Goal: Task Accomplishment & Management: Manage account settings

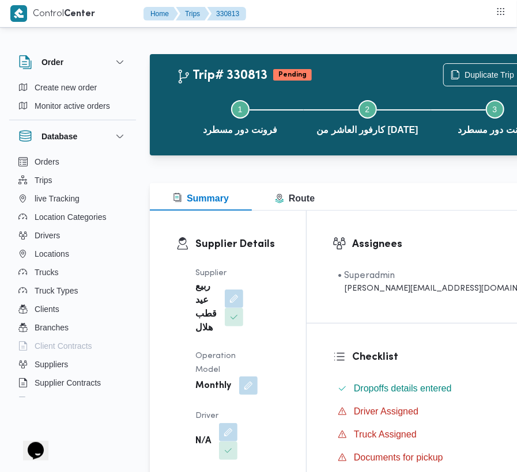
click at [243, 395] on button "button" at bounding box center [248, 386] width 18 height 18
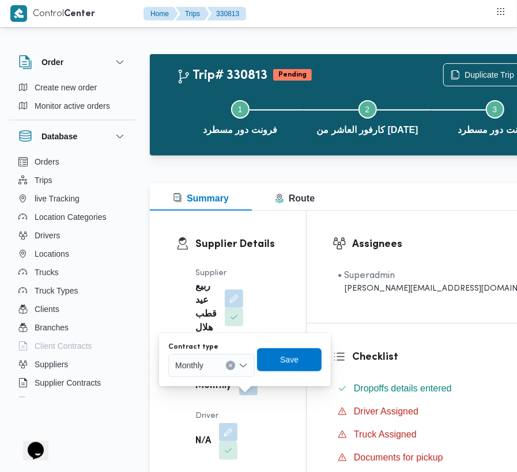
click at [220, 374] on div "Monthly" at bounding box center [211, 365] width 86 height 23
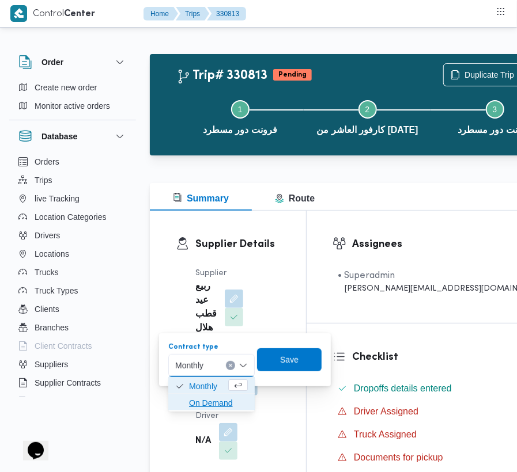
click at [219, 401] on span "On Demand" at bounding box center [218, 403] width 59 height 14
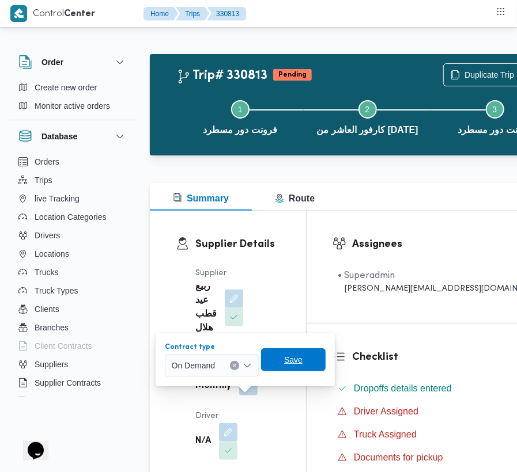
click at [298, 357] on span "Save" at bounding box center [293, 360] width 18 height 14
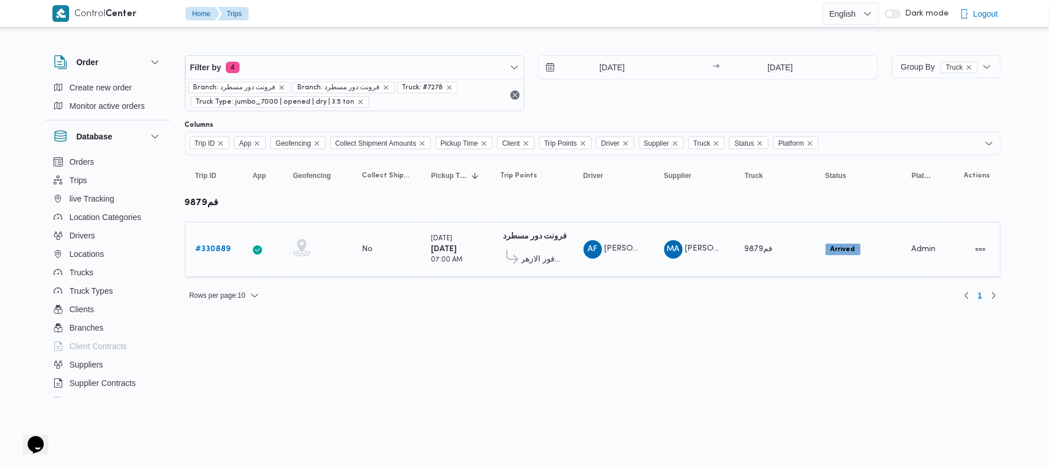
click at [217, 243] on link "# 330889" at bounding box center [213, 250] width 35 height 14
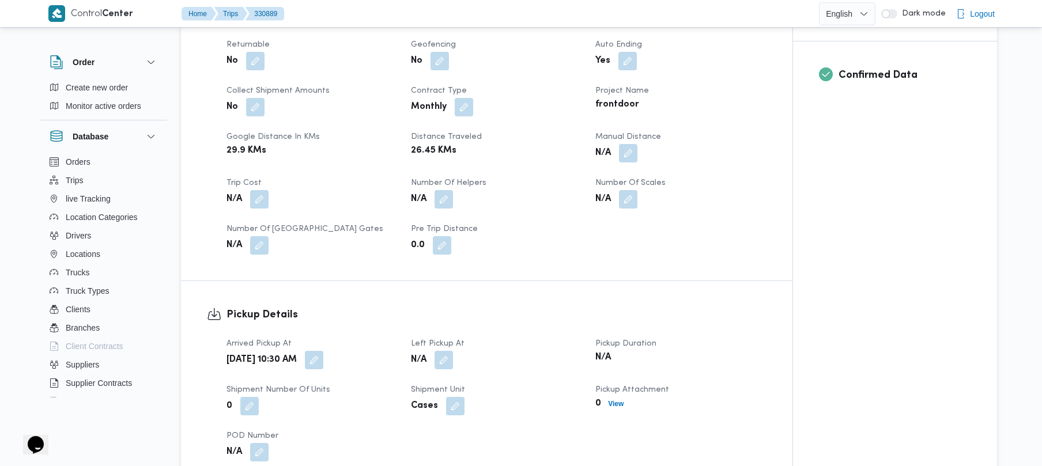
scroll to position [501, 0]
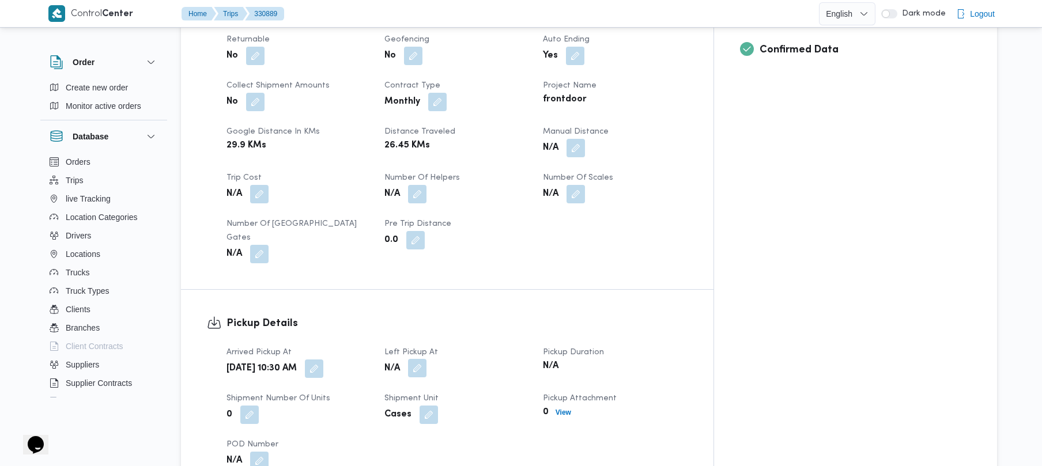
click at [426, 359] on button "button" at bounding box center [417, 368] width 18 height 18
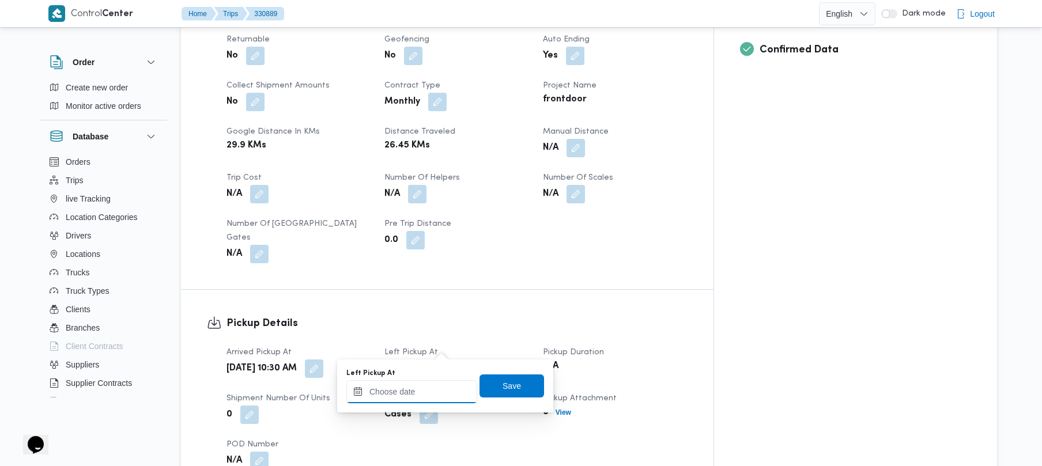
click at [452, 386] on input "Left Pickup At" at bounding box center [411, 391] width 131 height 23
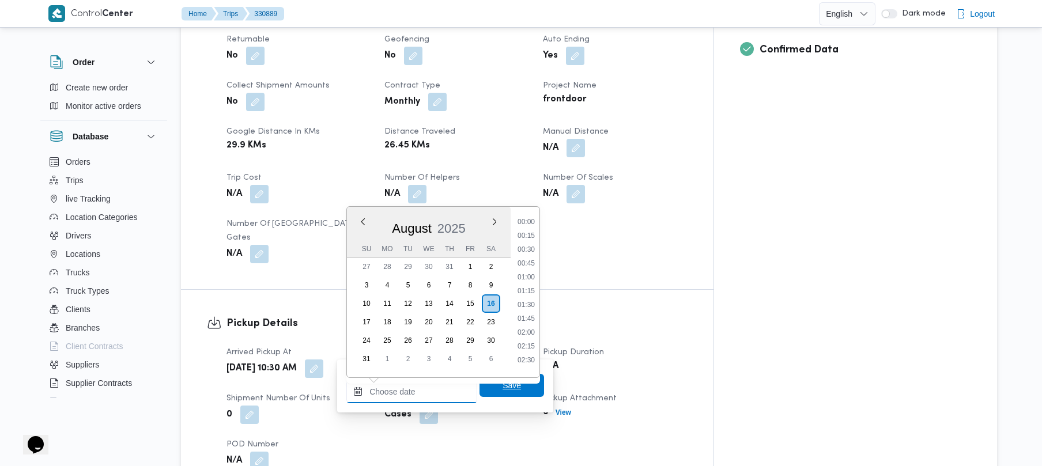
scroll to position [669, 0]
click at [533, 303] on li "13:30" at bounding box center [526, 300] width 27 height 12
type input "[DATE] 13:30"
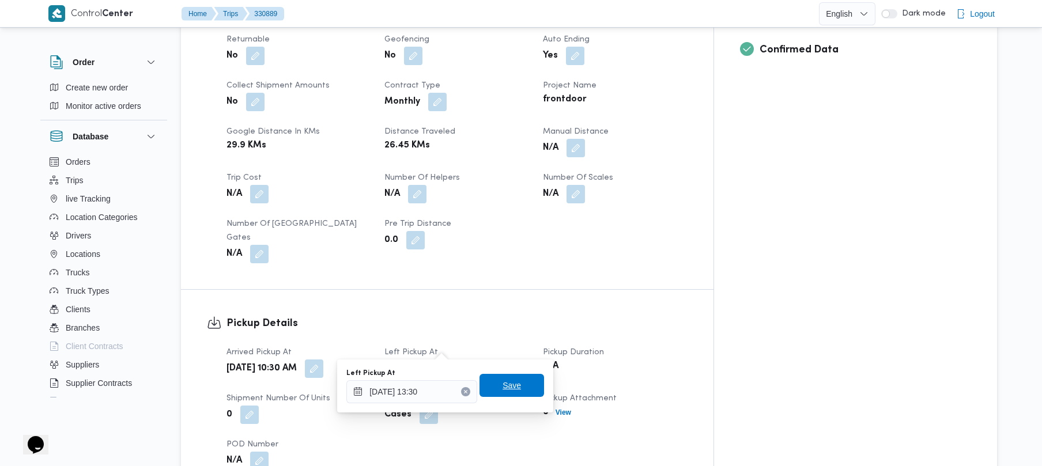
click at [510, 381] on span "Save" at bounding box center [511, 386] width 18 height 14
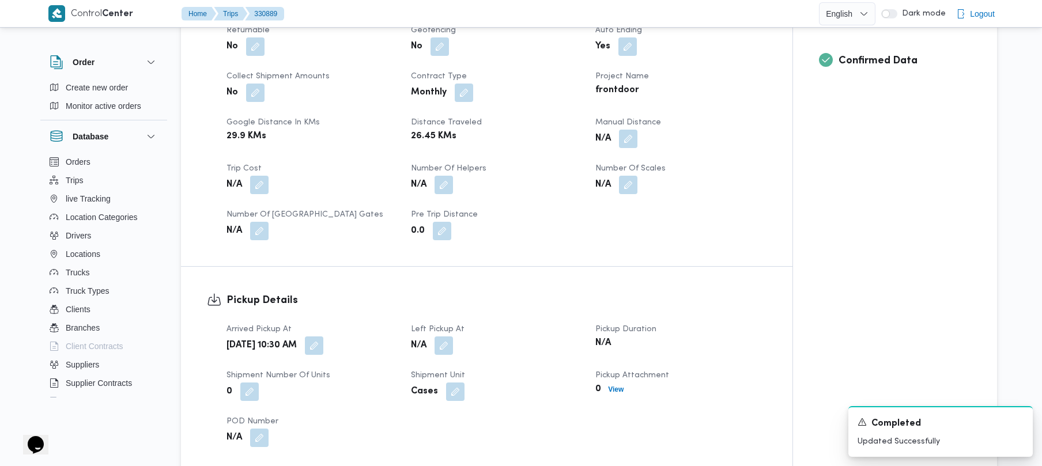
scroll to position [0, 0]
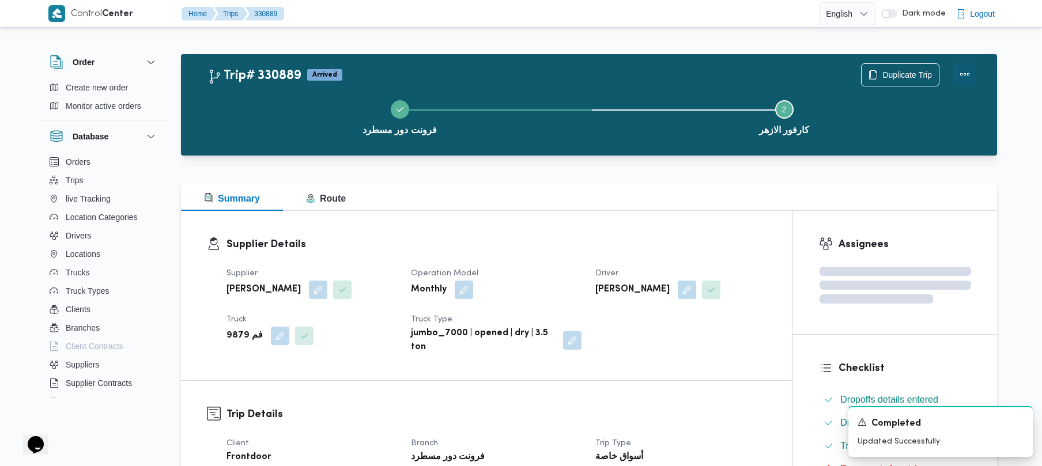
drag, startPoint x: 964, startPoint y: 67, endPoint x: 955, endPoint y: 73, distance: 10.9
click at [963, 67] on button "Actions" at bounding box center [964, 74] width 23 height 23
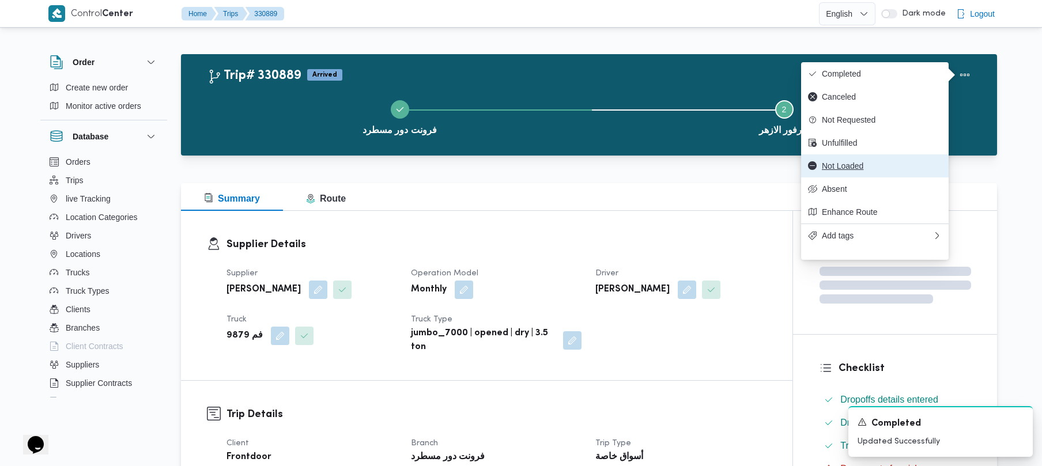
click at [860, 169] on span "Not Loaded" at bounding box center [882, 165] width 120 height 9
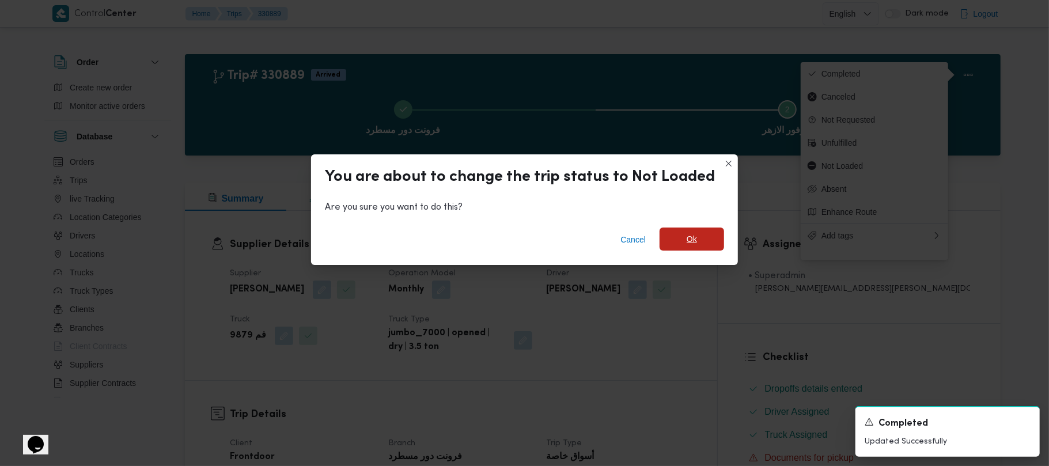
click at [720, 240] on span "Ok" at bounding box center [692, 239] width 65 height 23
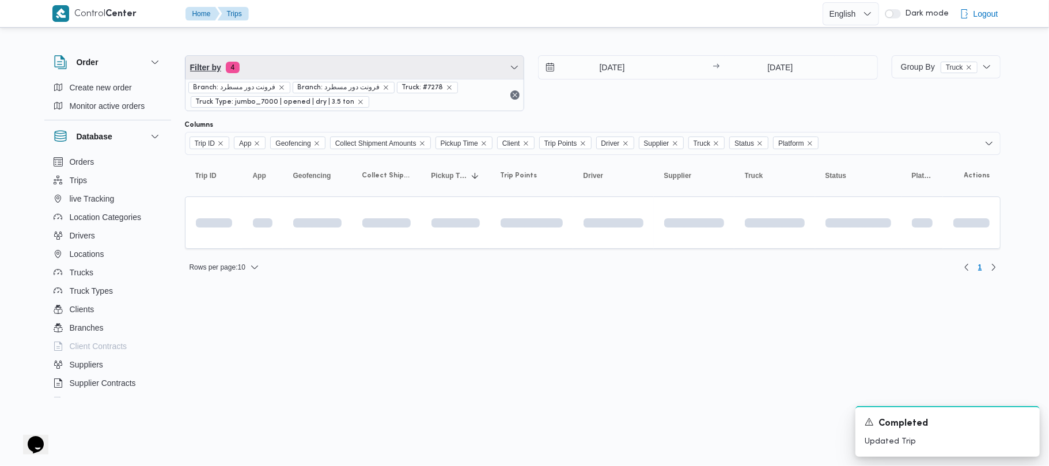
click at [351, 61] on span "Filter by 4" at bounding box center [355, 67] width 339 height 23
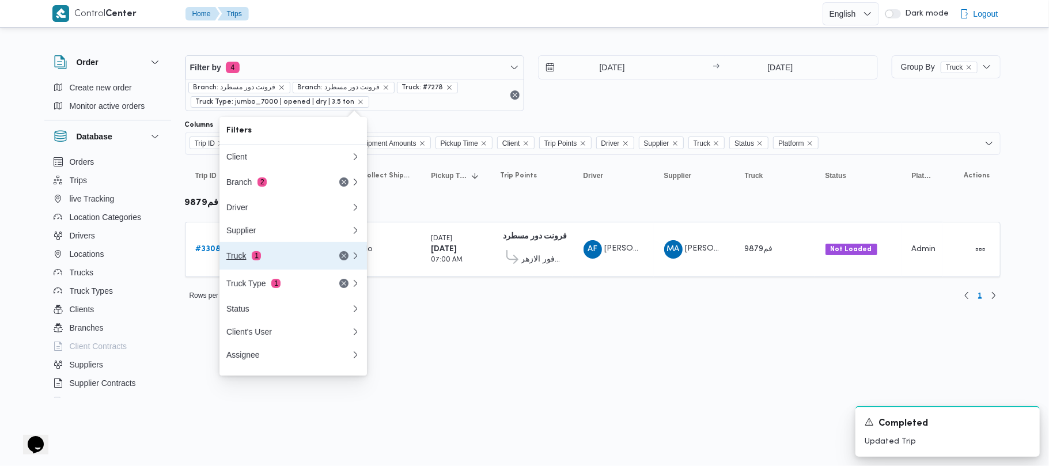
click at [293, 257] on div "Truck 1" at bounding box center [274, 255] width 97 height 9
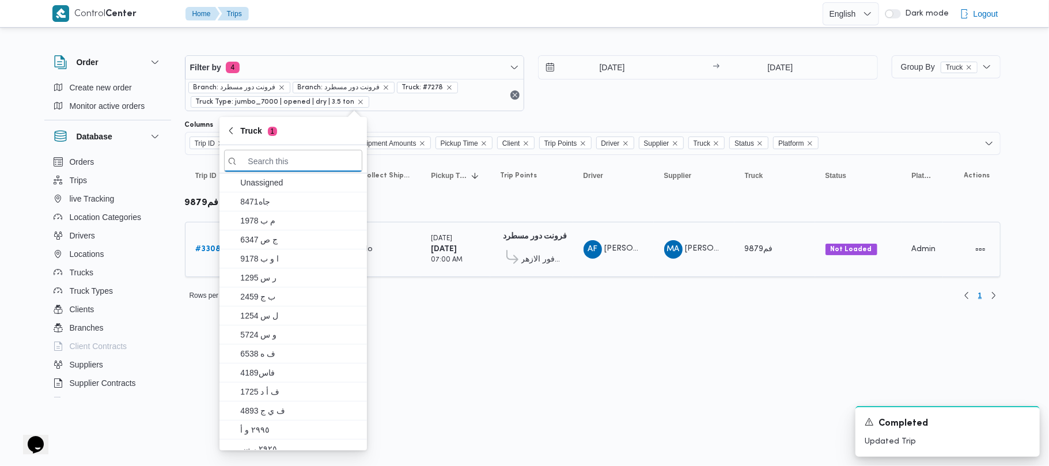
paste input "9851"
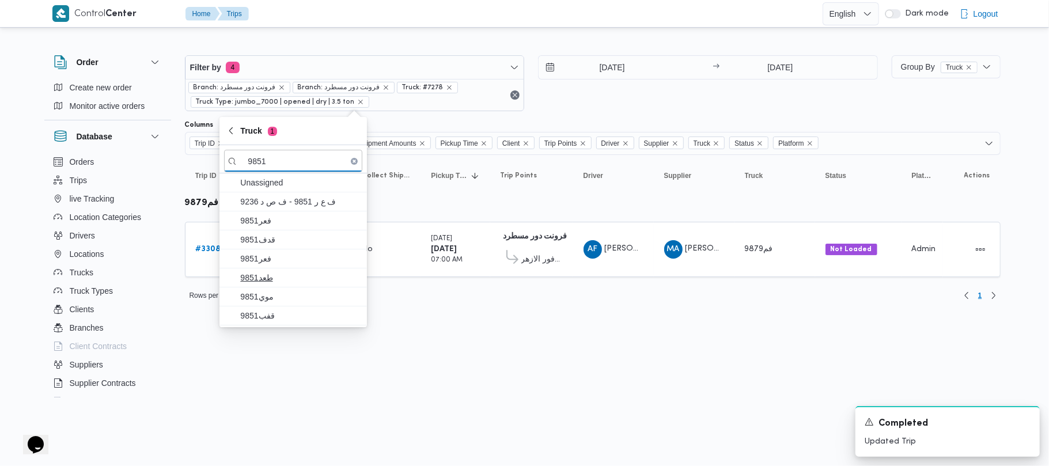
type input "9851"
drag, startPoint x: 286, startPoint y: 283, endPoint x: 272, endPoint y: 305, distance: 25.7
click at [286, 285] on span "طعد9851" at bounding box center [300, 278] width 120 height 14
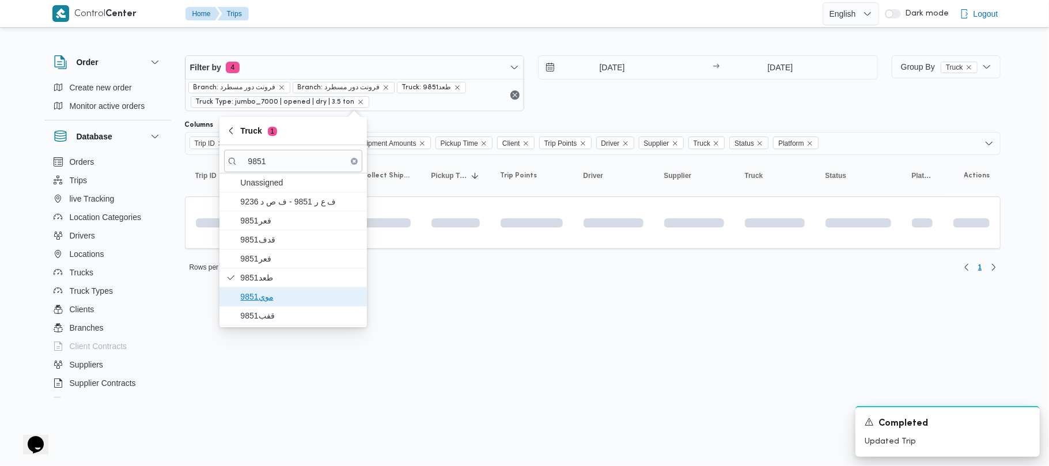
click at [271, 304] on span "موي9851" at bounding box center [300, 297] width 120 height 14
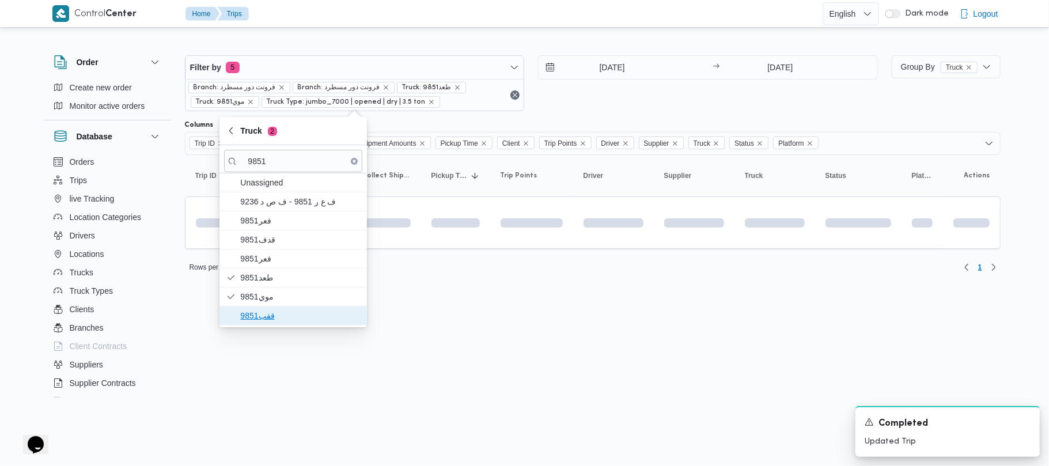
click at [258, 318] on span "قفب9851" at bounding box center [300, 316] width 120 height 14
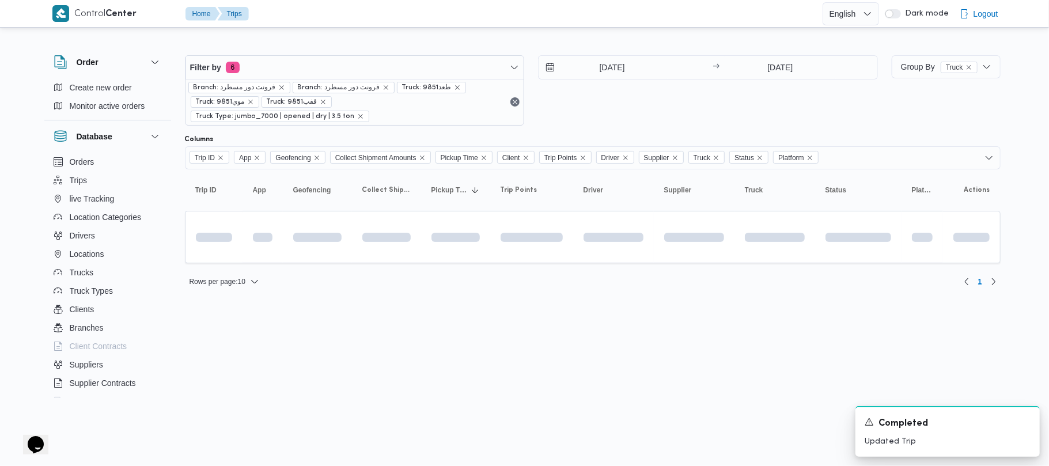
click at [250, 396] on html "Control Center Home Trips English عربي Dark mode Logout Order Create new order …" at bounding box center [524, 233] width 1049 height 466
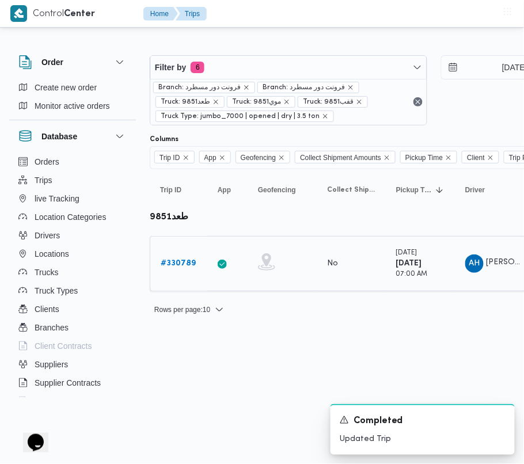
click at [179, 267] on b "# 330789" at bounding box center [178, 263] width 35 height 7
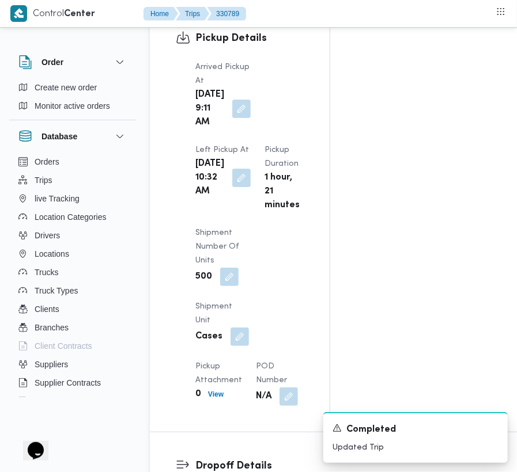
scroll to position [1459, 0]
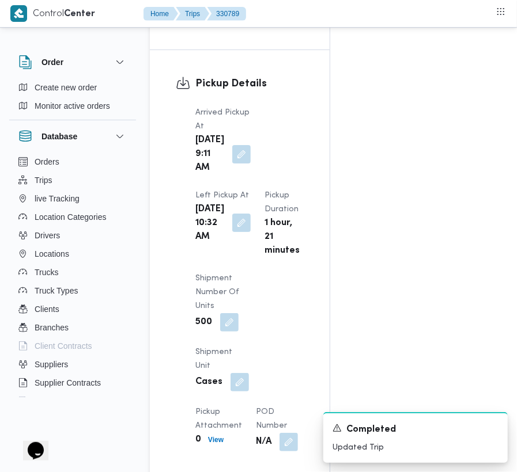
click at [236, 232] on button "button" at bounding box center [241, 223] width 18 height 18
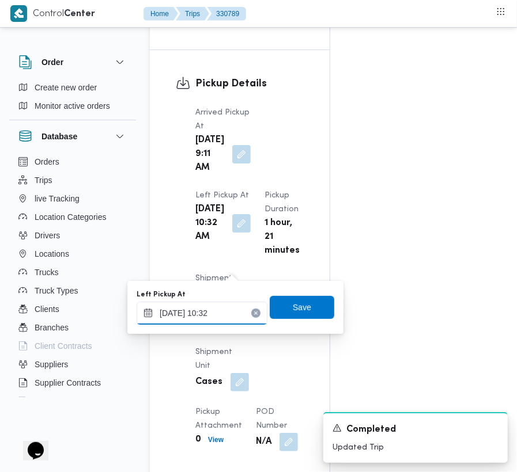
click at [236, 311] on input "16/08/2025 10:32" at bounding box center [202, 313] width 131 height 23
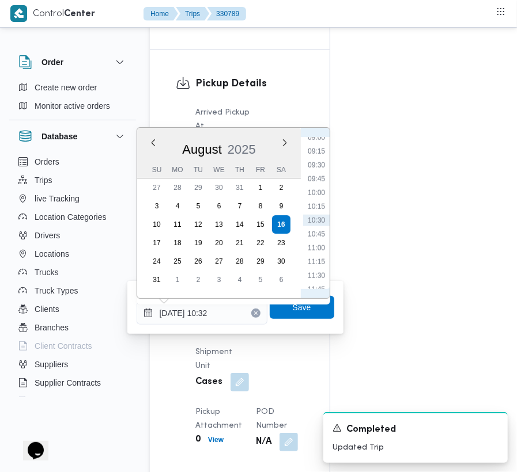
scroll to position [633, 0]
click at [323, 256] on li "13:30" at bounding box center [316, 257] width 27 height 12
type input "[DATE] 13:30"
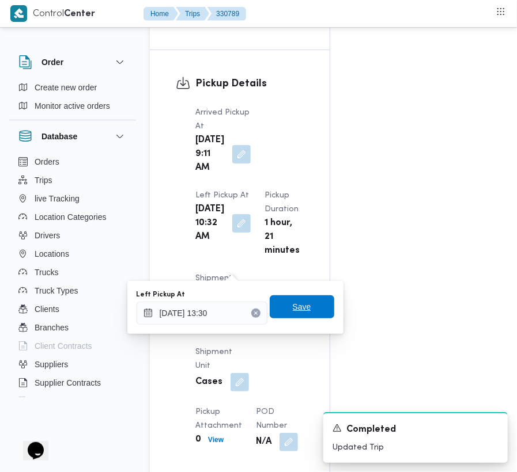
click at [312, 297] on span "Save" at bounding box center [302, 307] width 65 height 23
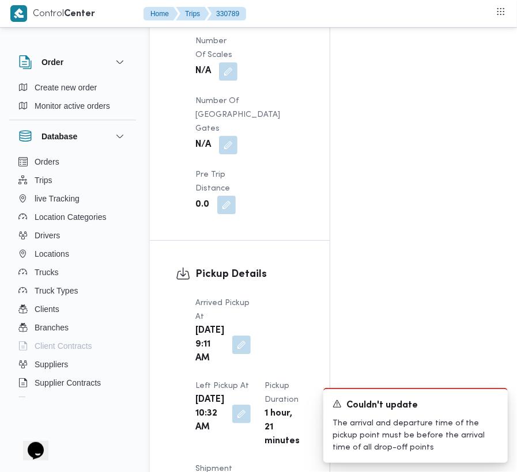
scroll to position [0, 0]
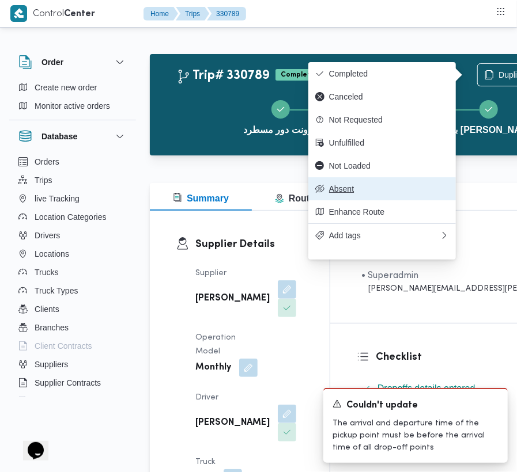
click at [356, 194] on span "Absent" at bounding box center [389, 188] width 120 height 9
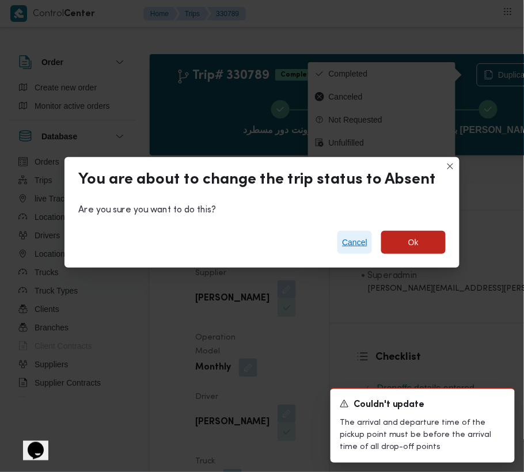
click at [357, 236] on span "Cancel" at bounding box center [354, 243] width 25 height 14
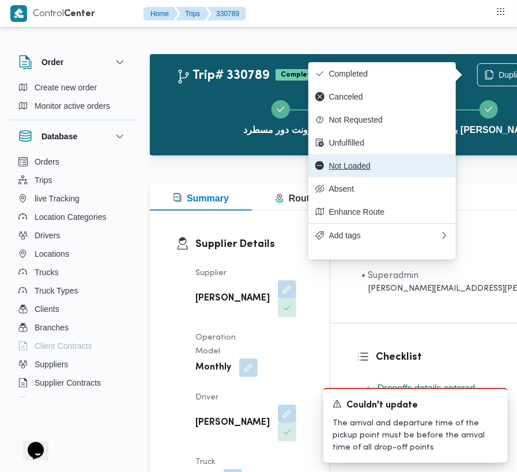
click at [360, 165] on button "Not Loaded" at bounding box center [381, 165] width 147 height 23
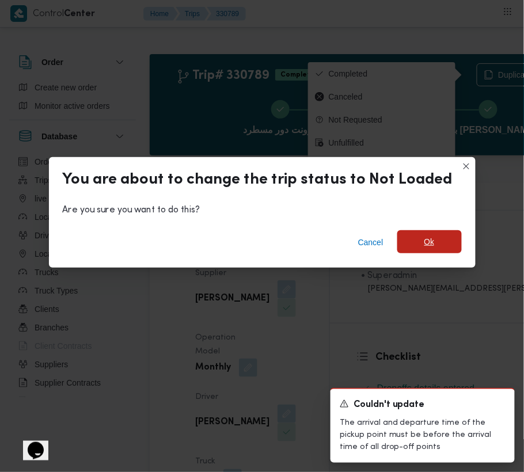
click at [427, 245] on span "Ok" at bounding box center [430, 242] width 10 height 14
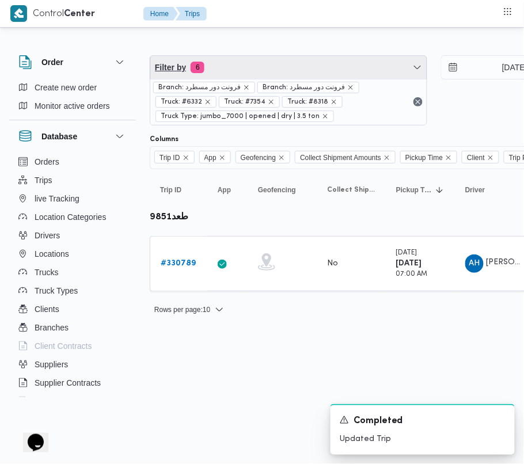
drag, startPoint x: 254, startPoint y: 65, endPoint x: 253, endPoint y: 74, distance: 9.2
click at [254, 65] on span "Filter by 6" at bounding box center [288, 67] width 277 height 23
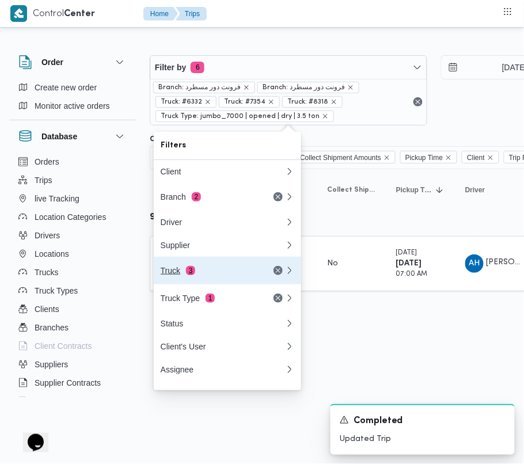
click at [213, 270] on div "Truck 3" at bounding box center [209, 270] width 97 height 9
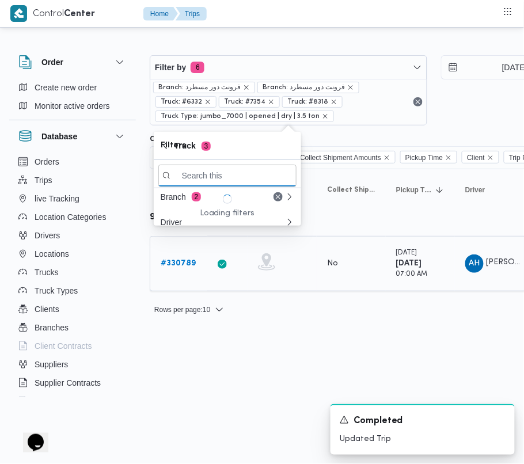
paste input "7836"
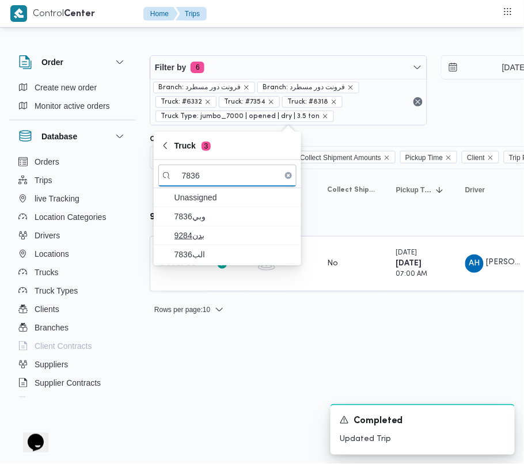
type input "7836"
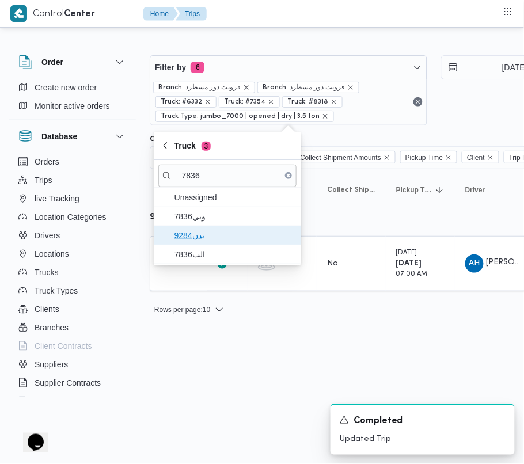
click at [210, 237] on span "بدن9284" at bounding box center [235, 236] width 120 height 14
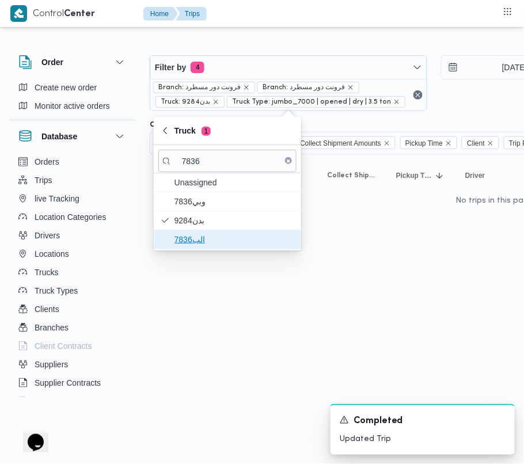
click at [203, 247] on span "الب7836" at bounding box center [235, 240] width 120 height 14
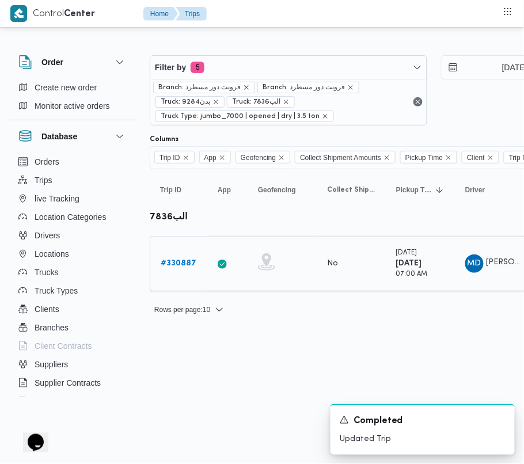
click at [179, 262] on b "# 330887" at bounding box center [179, 263] width 36 height 7
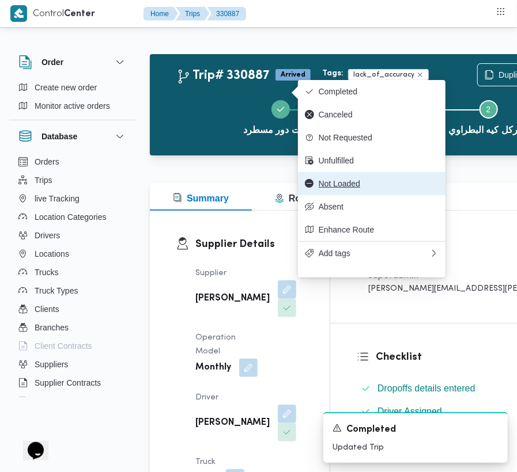
click at [338, 188] on span "Not Loaded" at bounding box center [379, 183] width 120 height 9
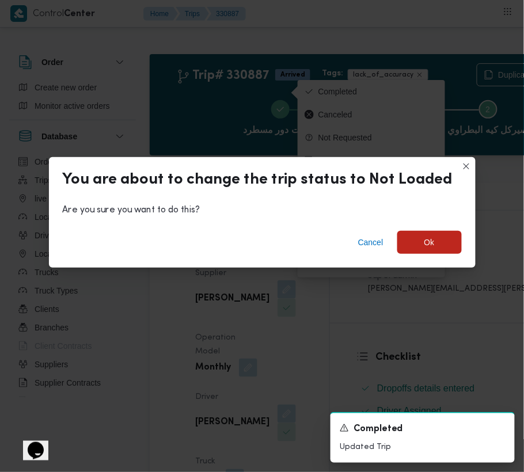
click at [436, 255] on div "Cancel Ok" at bounding box center [262, 245] width 427 height 46
click at [436, 252] on span "Ok" at bounding box center [430, 242] width 65 height 23
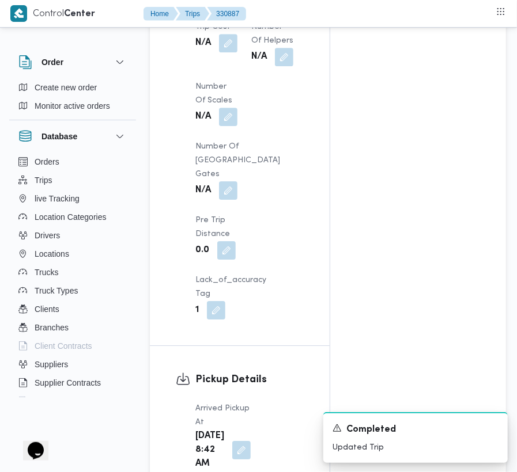
scroll to position [1653, 0]
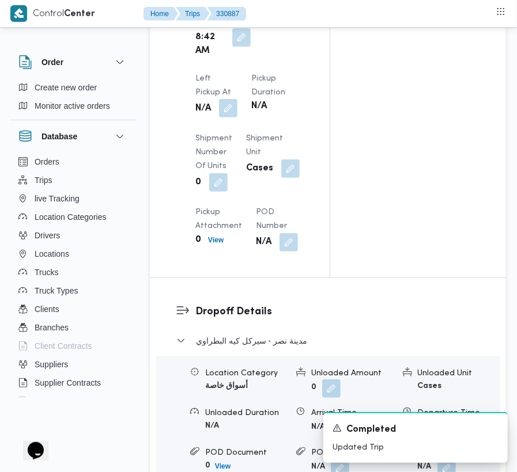
click at [237, 99] on button "button" at bounding box center [228, 108] width 18 height 18
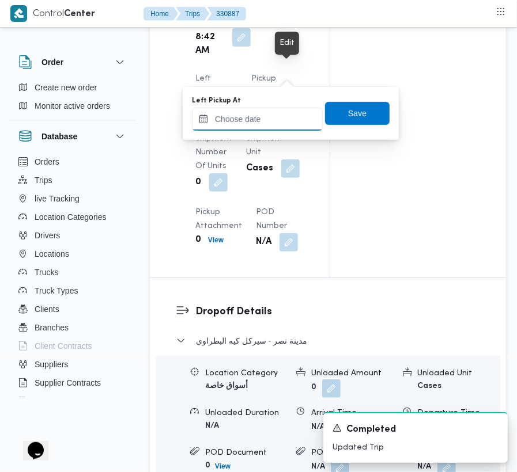
click at [282, 114] on input "Left Pickup At" at bounding box center [257, 119] width 131 height 23
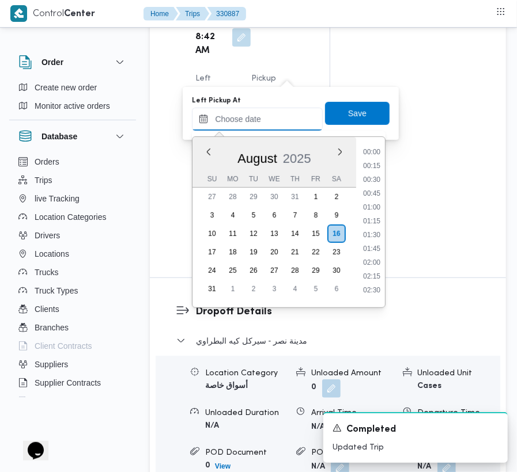
scroll to position [669, 0]
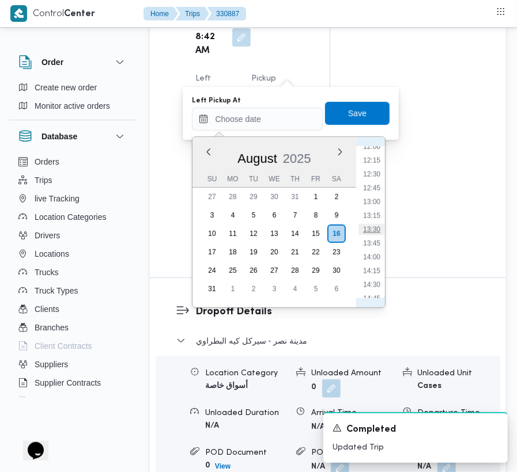
click at [381, 229] on li "13:30" at bounding box center [371, 230] width 27 height 12
type input "[DATE] 13:30"
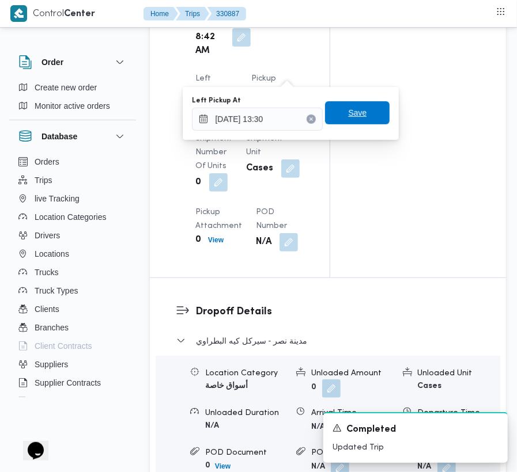
click at [355, 122] on span "Save" at bounding box center [357, 112] width 65 height 23
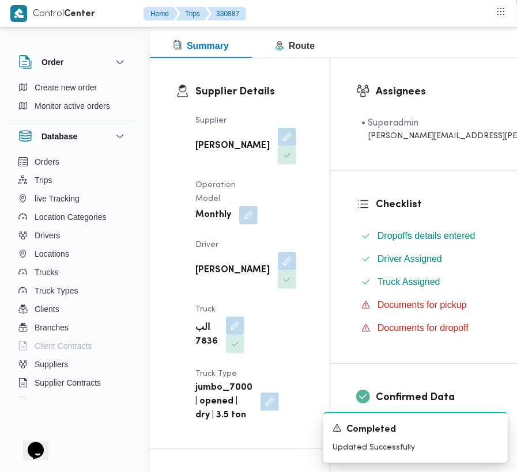
scroll to position [0, 0]
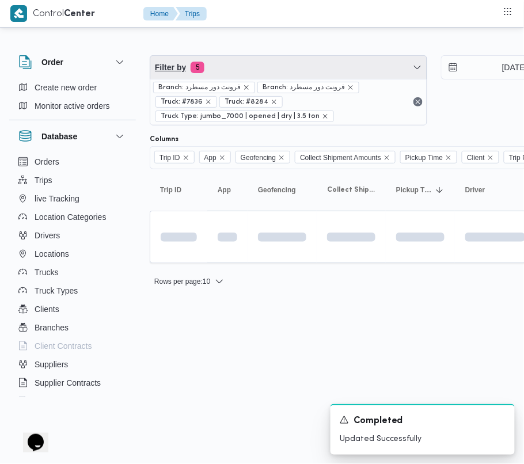
click at [303, 66] on span "Filter by 5" at bounding box center [288, 67] width 277 height 23
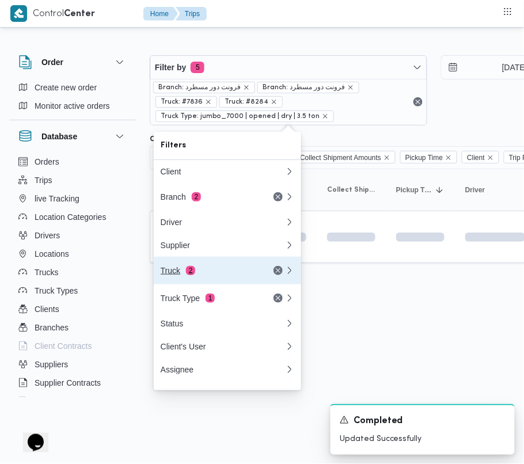
click at [218, 273] on div "Truck 2" at bounding box center [209, 270] width 97 height 9
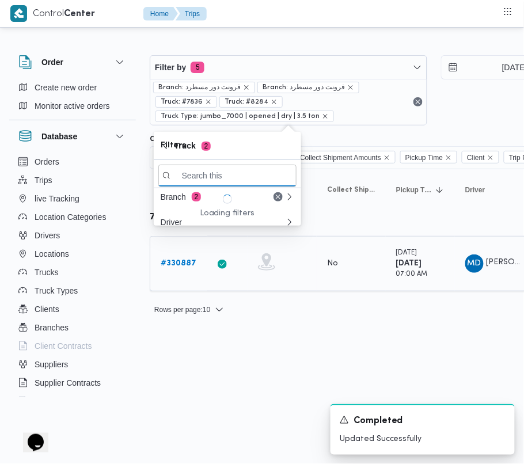
paste input "5386"
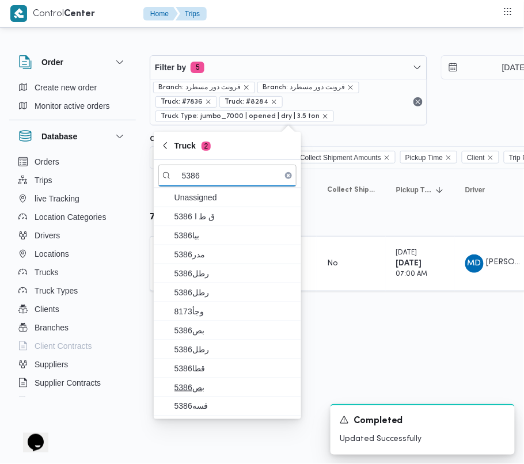
type input "5386"
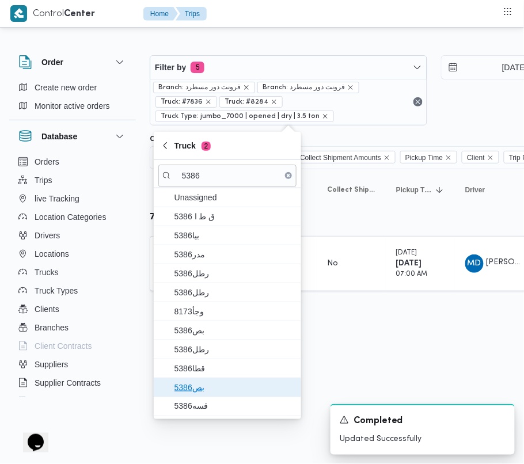
click at [209, 388] on span "بص5386" at bounding box center [235, 388] width 120 height 14
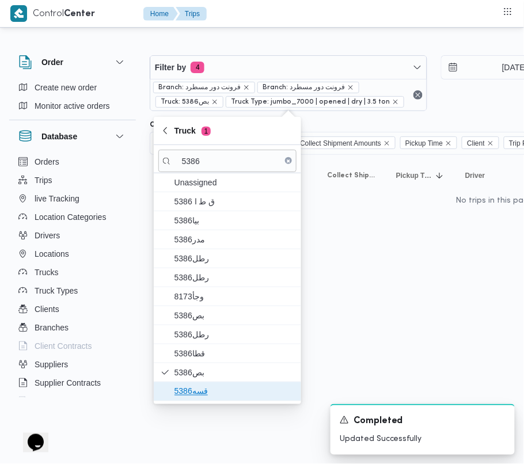
click at [199, 396] on span "قسه5386" at bounding box center [235, 392] width 120 height 14
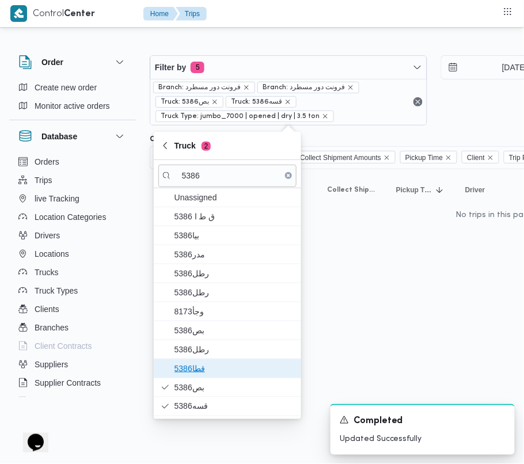
click at [215, 369] on span "قطا5386" at bounding box center [235, 369] width 120 height 14
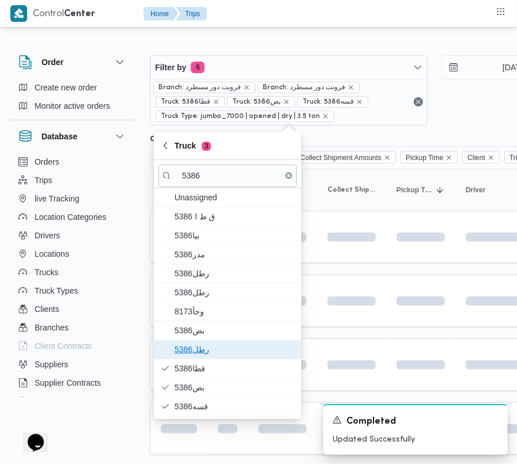
click at [211, 354] on span "رطل5386" at bounding box center [235, 350] width 120 height 14
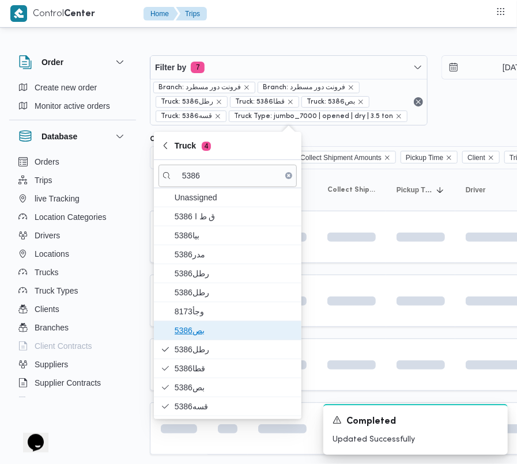
click at [211, 338] on span "بص5386" at bounding box center [235, 331] width 120 height 14
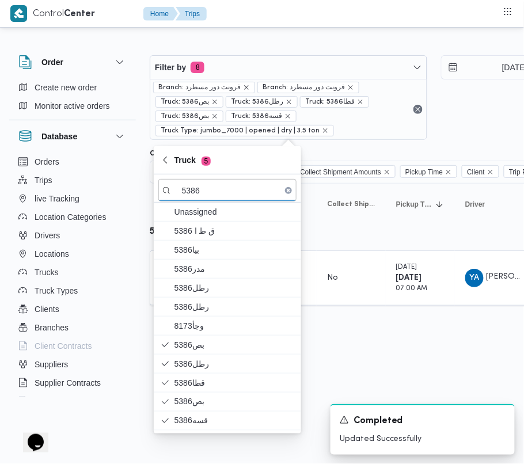
click at [349, 362] on html "Control Center Home Trips Order Create new order Monitor active orders Database…" at bounding box center [262, 232] width 524 height 464
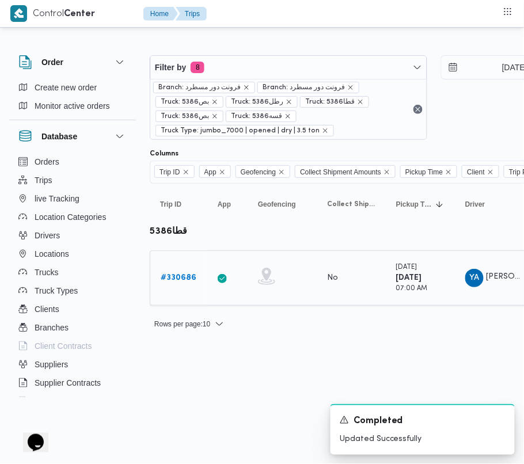
click at [169, 277] on b "# 330686" at bounding box center [179, 277] width 36 height 7
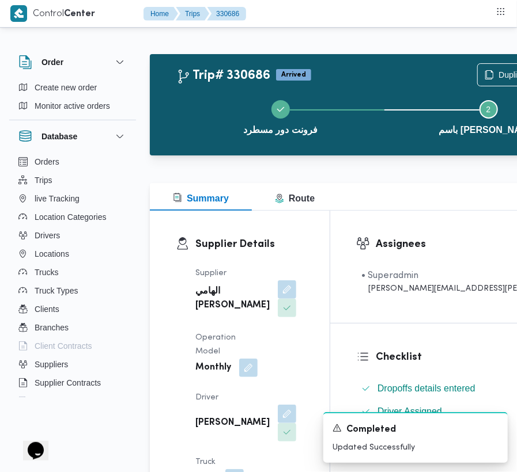
scroll to position [1459, 0]
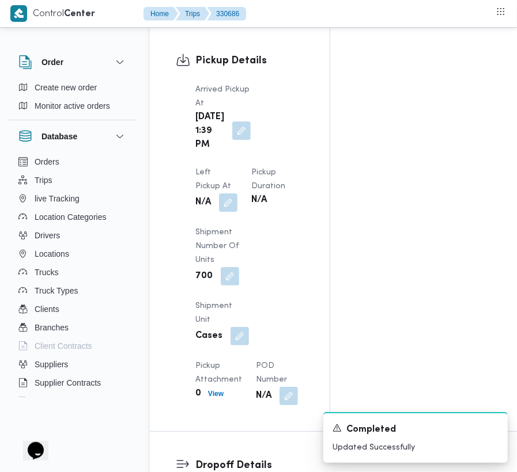
click at [240, 122] on button "button" at bounding box center [241, 131] width 18 height 18
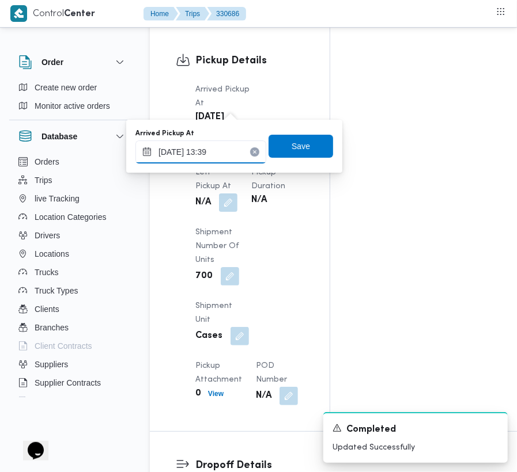
click at [228, 158] on input "16/08/2025 13:39" at bounding box center [200, 152] width 131 height 23
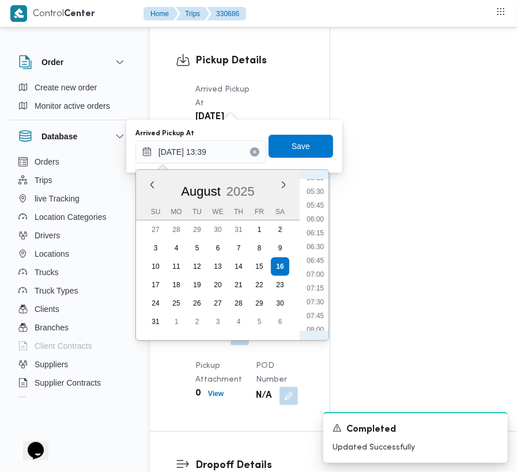
scroll to position [282, 0]
click at [319, 285] on li "07:00" at bounding box center [315, 291] width 27 height 12
type input "16/08/2025 07:00"
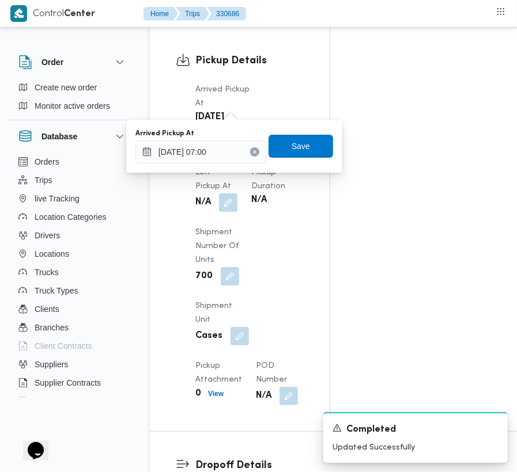
click at [303, 160] on div "Arrived Pickup At 16/08/2025 07:00 Save" at bounding box center [234, 146] width 200 height 37
click at [302, 155] on span "Save" at bounding box center [300, 145] width 65 height 23
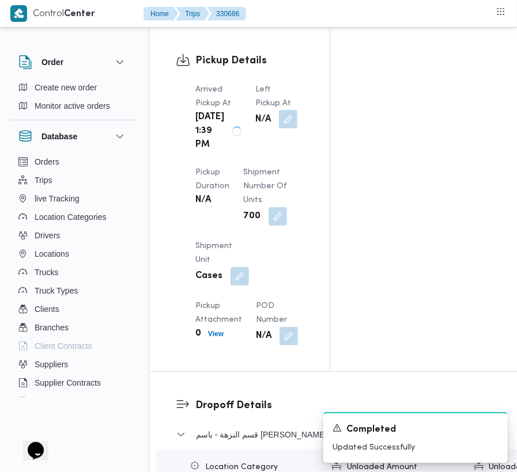
click at [287, 110] on button "button" at bounding box center [288, 119] width 18 height 18
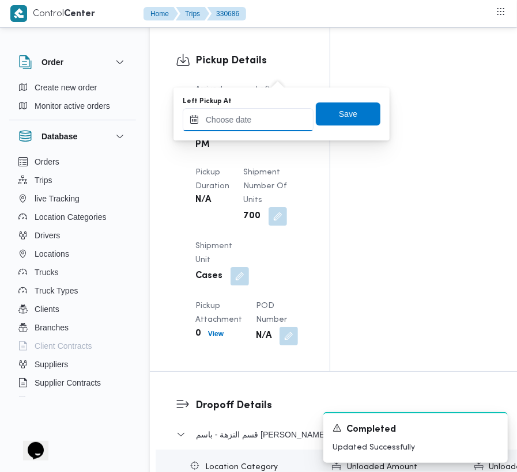
click at [275, 120] on input "Left Pickup At" at bounding box center [248, 119] width 131 height 23
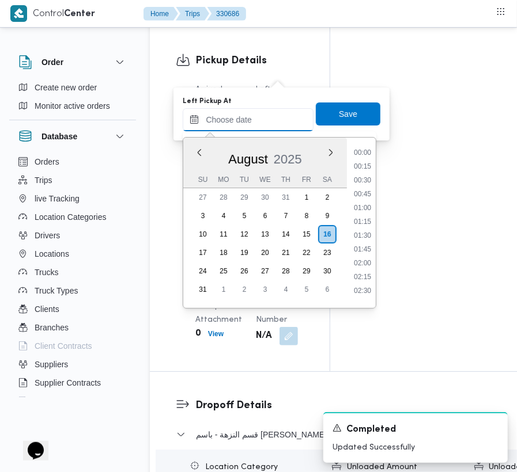
scroll to position [669, 0]
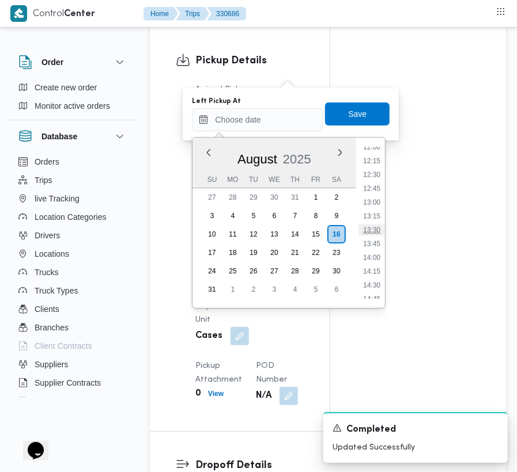
click at [381, 225] on li "13:30" at bounding box center [371, 231] width 27 height 12
type input "[DATE] 13:30"
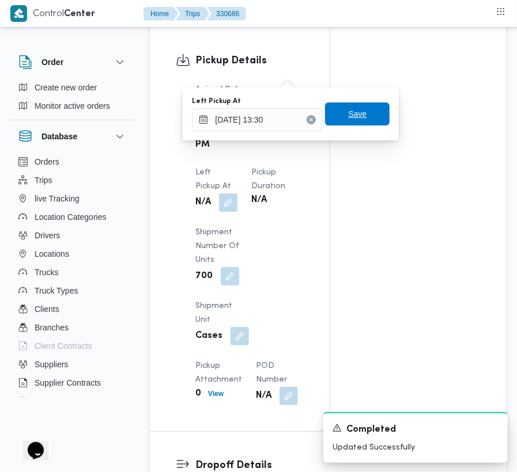
click at [348, 113] on span "Save" at bounding box center [357, 114] width 18 height 14
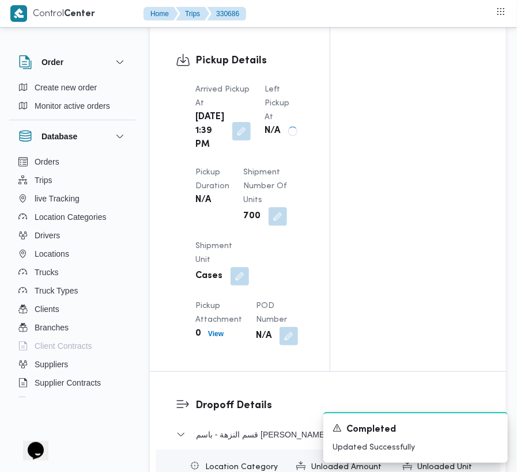
scroll to position [0, 0]
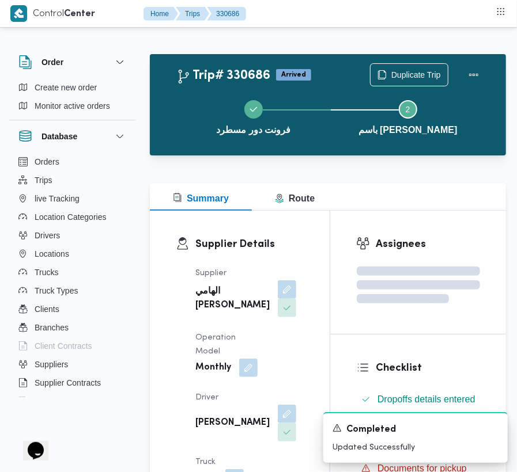
click at [455, 69] on div "Duplicate Trip" at bounding box center [427, 74] width 129 height 37
click at [472, 75] on button "Actions" at bounding box center [473, 74] width 23 height 23
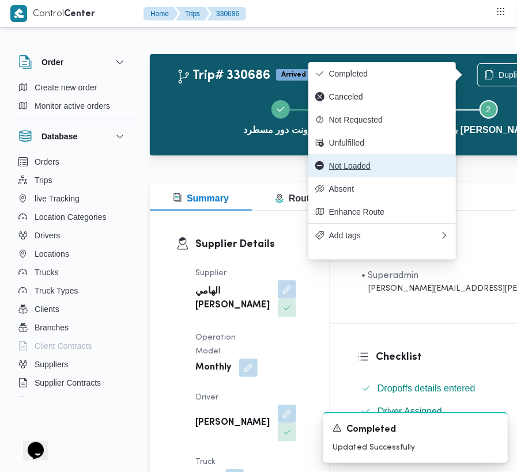
click at [367, 177] on button "Not Loaded" at bounding box center [381, 165] width 147 height 23
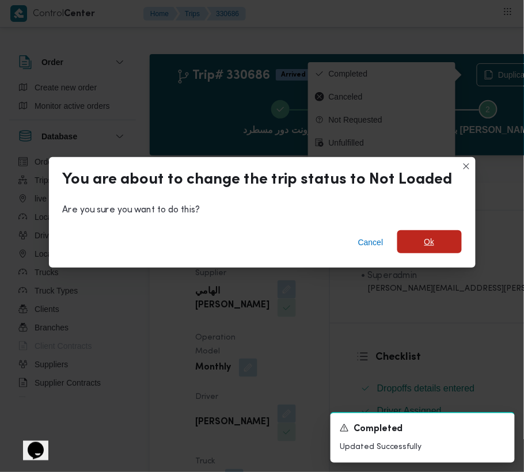
click at [431, 240] on span "Ok" at bounding box center [430, 242] width 10 height 14
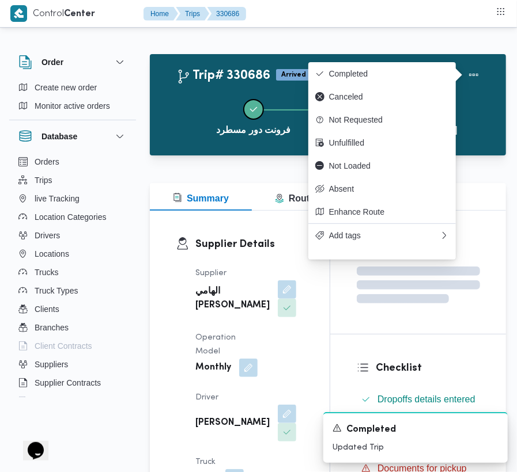
click at [206, 100] on button "فرونت دور مسطرد" at bounding box center [253, 116] width 154 height 60
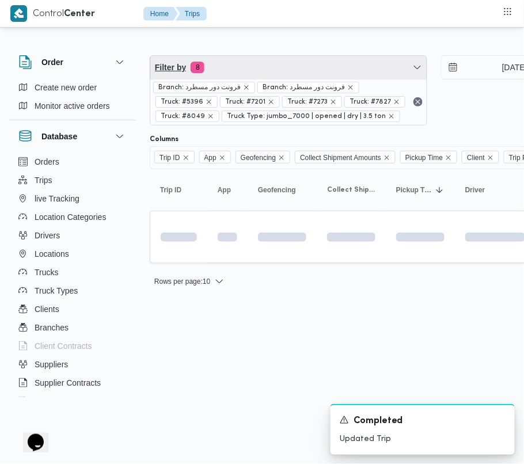
drag, startPoint x: 292, startPoint y: 68, endPoint x: 291, endPoint y: 113, distance: 44.9
click at [292, 68] on span "Filter by 8" at bounding box center [288, 67] width 277 height 23
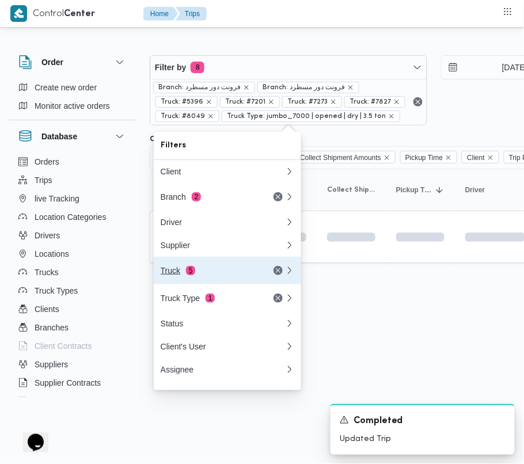
click at [213, 275] on div "Truck 5" at bounding box center [209, 270] width 97 height 9
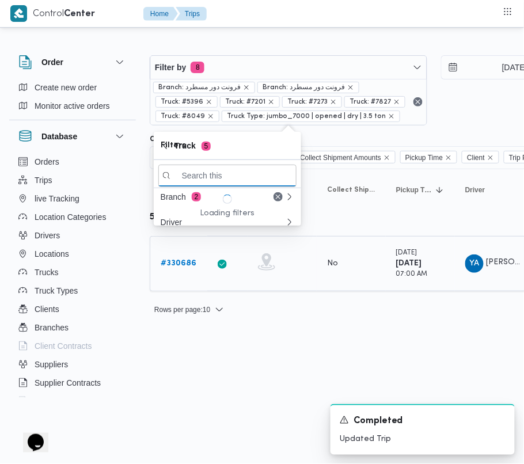
paste input "9482"
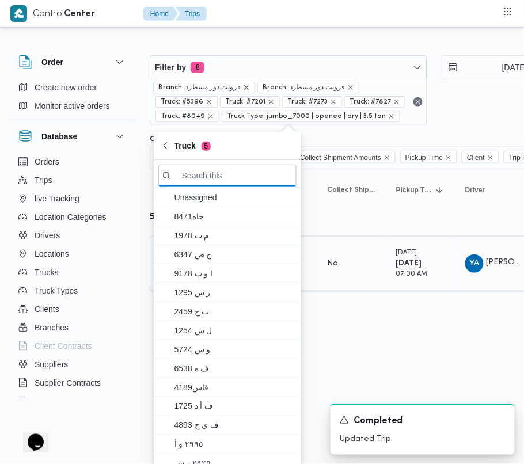
type input "9482"
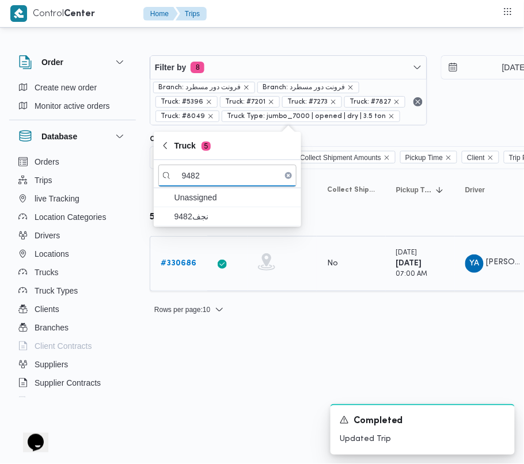
click at [183, 263] on b "# 330686" at bounding box center [179, 263] width 36 height 7
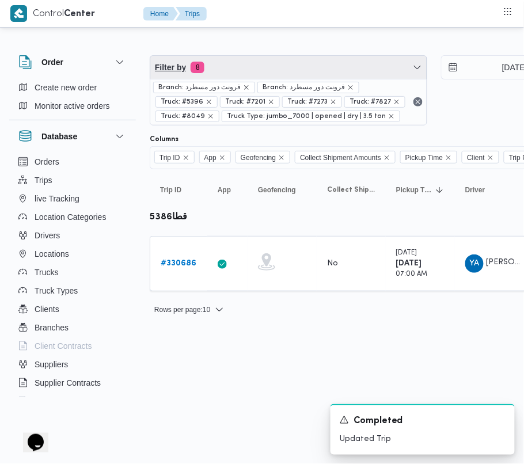
click at [235, 65] on span "Filter by 8" at bounding box center [288, 67] width 277 height 23
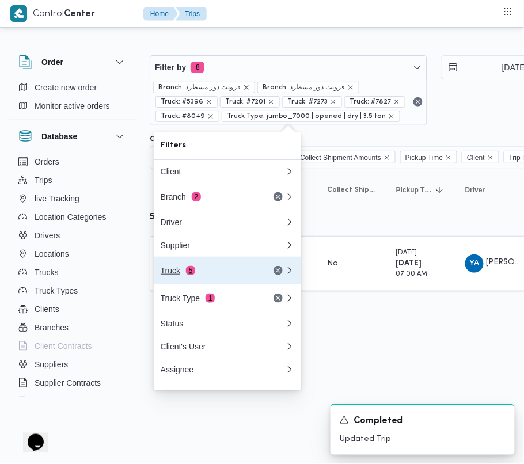
click at [203, 268] on div "Truck 5" at bounding box center [223, 271] width 138 height 28
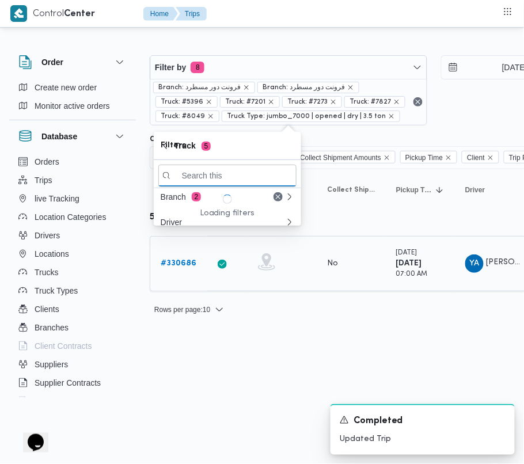
paste input "9482"
type input "9482"
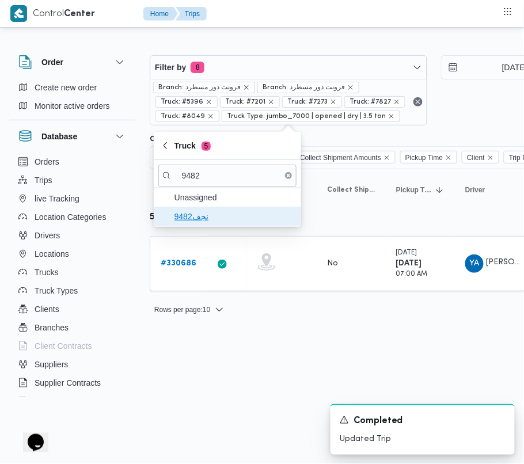
click at [183, 218] on span "نجف9482" at bounding box center [235, 217] width 120 height 14
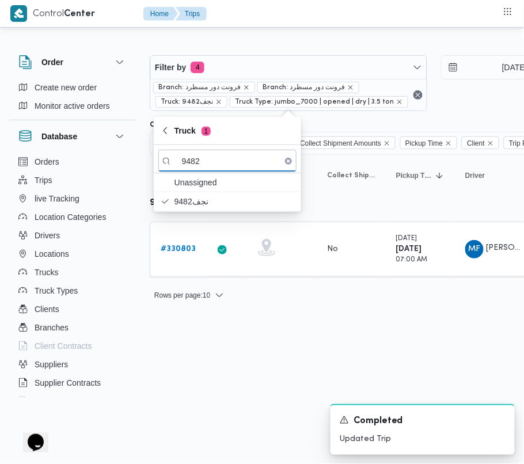
click at [226, 356] on html "Control Center Home Trips Order Create new order Monitor active orders Database…" at bounding box center [262, 232] width 524 height 464
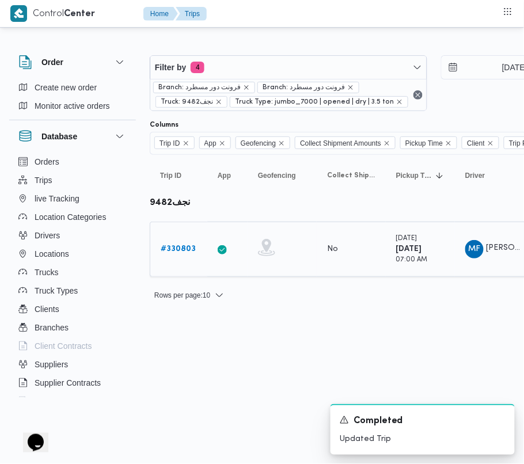
click at [187, 255] on link "# 330803" at bounding box center [178, 250] width 35 height 14
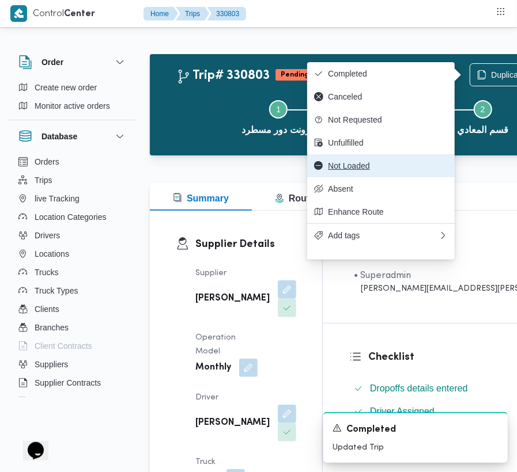
click at [378, 168] on span "Not Loaded" at bounding box center [388, 165] width 120 height 9
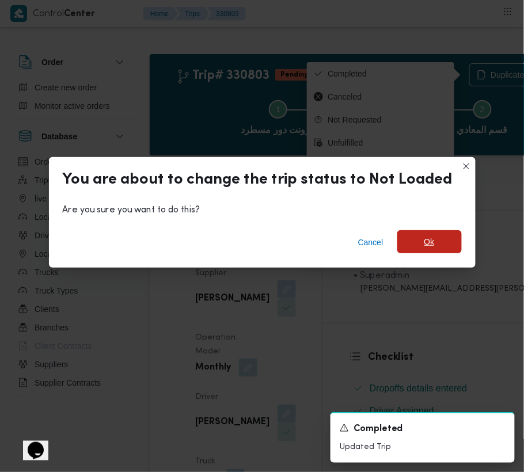
click at [425, 247] on span "Ok" at bounding box center [430, 242] width 10 height 14
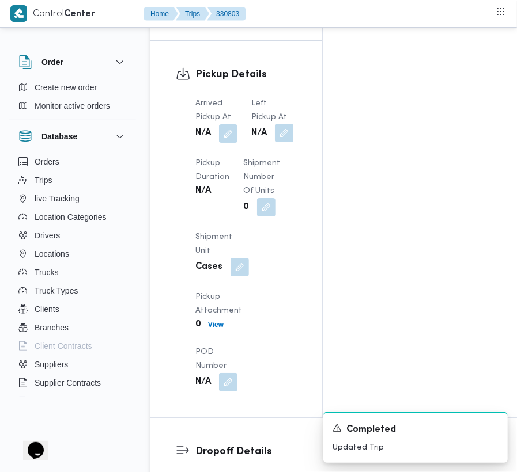
click at [286, 124] on button "button" at bounding box center [284, 133] width 18 height 18
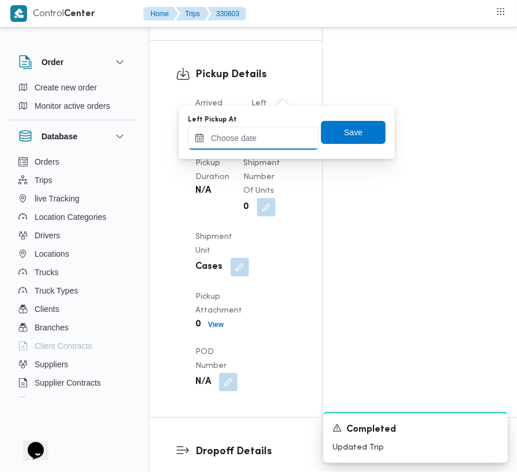
click at [282, 143] on input "Left Pickup At" at bounding box center [253, 138] width 131 height 23
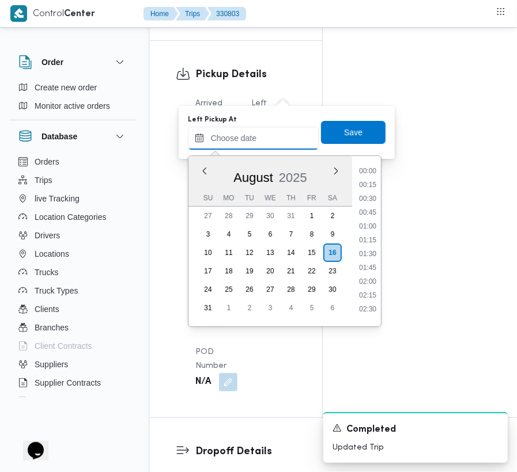
scroll to position [669, 0]
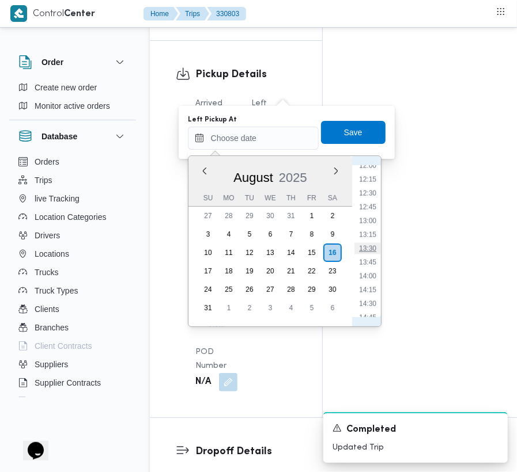
click at [372, 249] on li "13:30" at bounding box center [367, 249] width 27 height 12
type input "[DATE] 13:30"
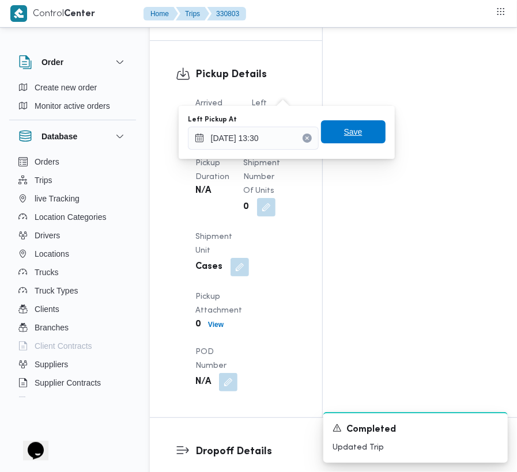
click at [365, 134] on span "Save" at bounding box center [353, 131] width 65 height 23
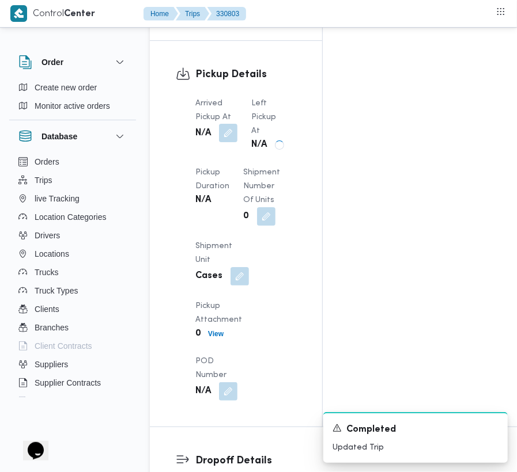
click at [232, 124] on button "button" at bounding box center [228, 133] width 18 height 18
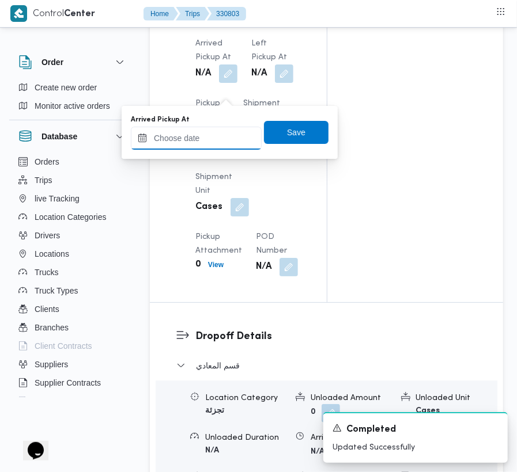
click at [224, 138] on input "Arrived Pickup At" at bounding box center [196, 138] width 131 height 23
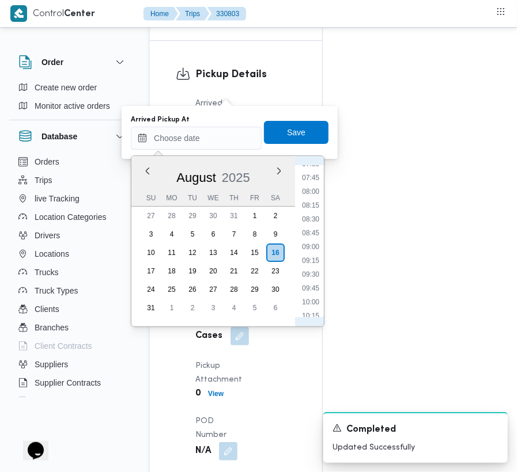
scroll to position [411, 0]
click at [315, 199] on li "08:00" at bounding box center [310, 203] width 27 height 12
type input "[DATE] 08:00"
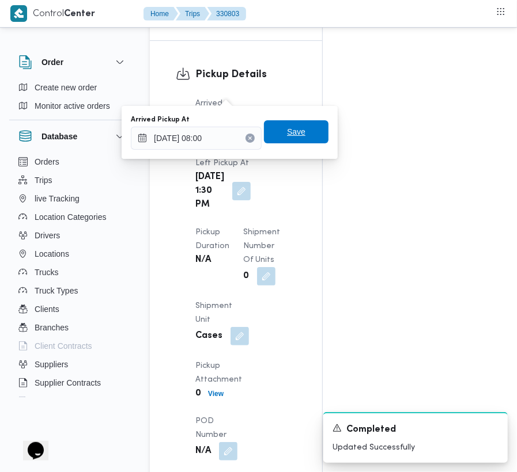
click at [301, 130] on span "Save" at bounding box center [296, 131] width 65 height 23
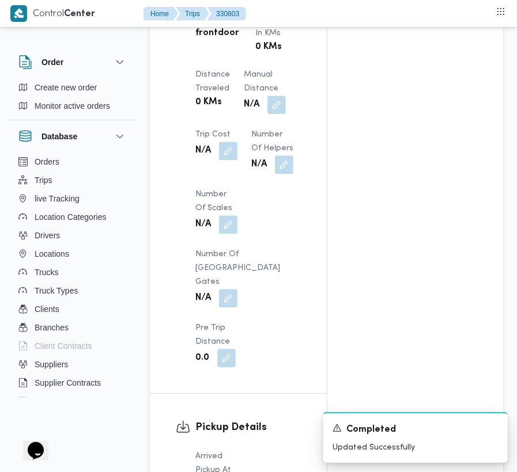
scroll to position [633, 0]
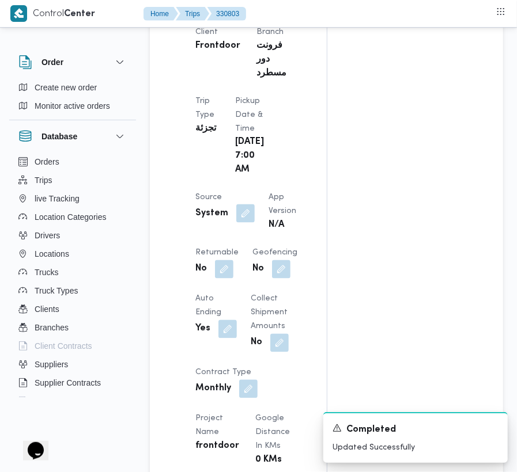
click at [243, 223] on button "button" at bounding box center [245, 214] width 18 height 18
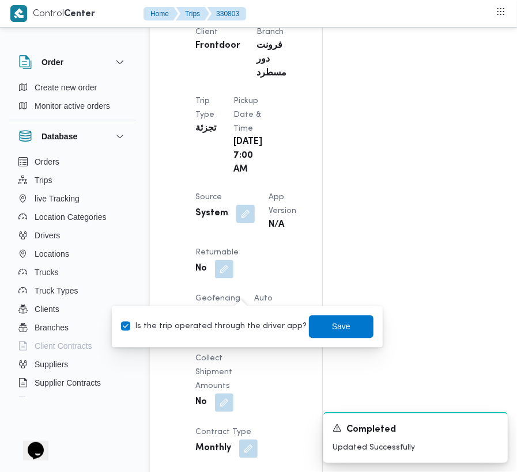
click at [224, 326] on label "Is the trip operated through the driver app?" at bounding box center [214, 327] width 186 height 14
checkbox input "false"
click at [328, 308] on div "You are in a dialog. To close this dialog, hit escape. Is the trip operated thr…" at bounding box center [247, 327] width 271 height 41
click at [332, 328] on span "Save" at bounding box center [341, 327] width 18 height 14
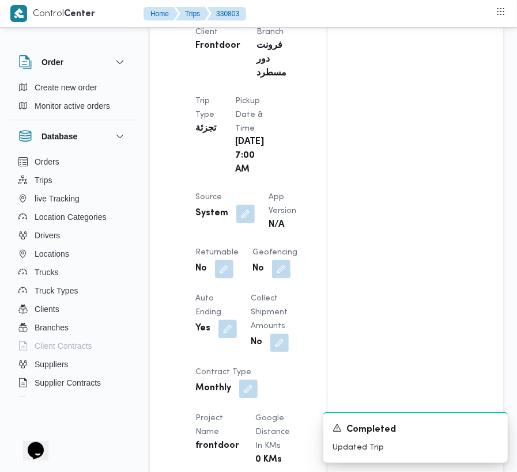
click at [319, 267] on div "Trip Details Client Frontdoor Branch فرونت دور مسطرد Trip Type تجزئة Pickup dat…" at bounding box center [238, 388] width 177 height 838
click at [247, 223] on button "button" at bounding box center [245, 214] width 18 height 18
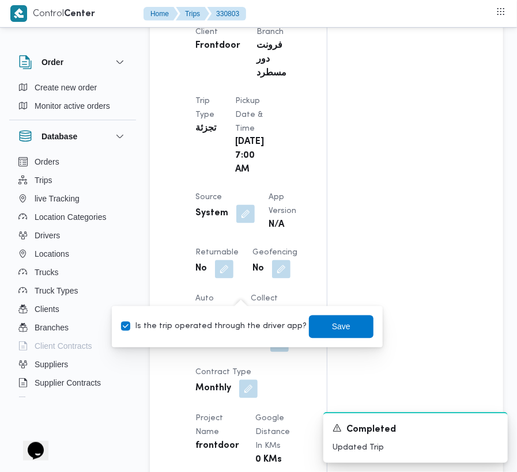
click at [233, 328] on label "Is the trip operated through the driver app?" at bounding box center [214, 327] width 186 height 14
checkbox input "false"
click at [330, 318] on span "Save" at bounding box center [341, 326] width 65 height 23
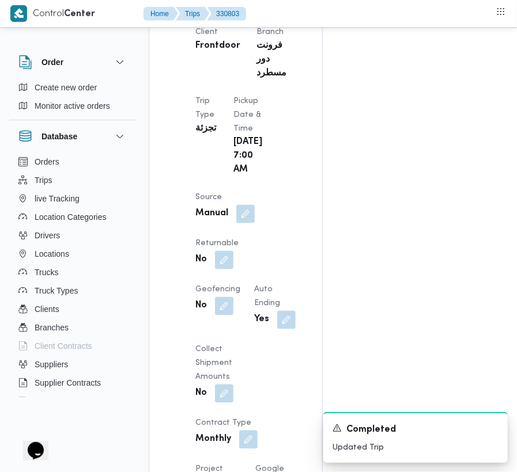
click at [317, 238] on div "Trip Details Client Frontdoor Branch فرونت دور مسطرد Trip Type تجزئة Pickup dat…" at bounding box center [236, 413] width 172 height 888
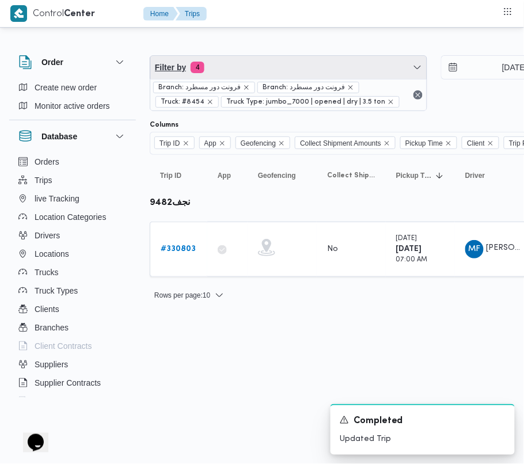
click at [238, 63] on span "Filter by 4" at bounding box center [288, 67] width 277 height 23
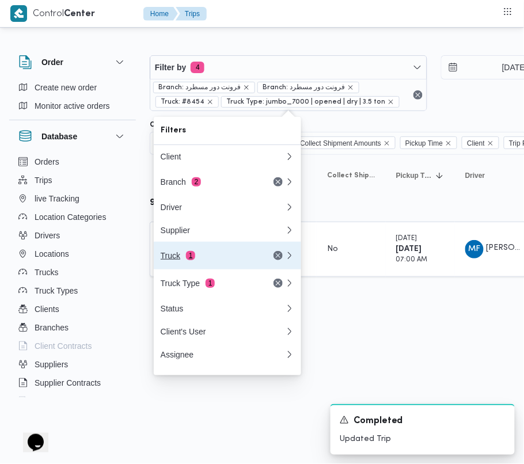
click at [207, 260] on div "Truck 1" at bounding box center [209, 255] width 97 height 9
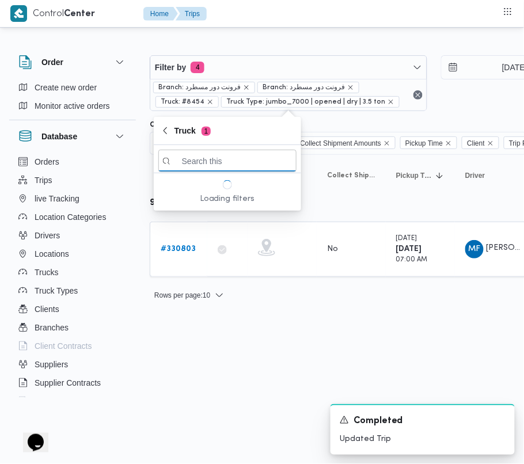
paste input "9465"
type input "9465"
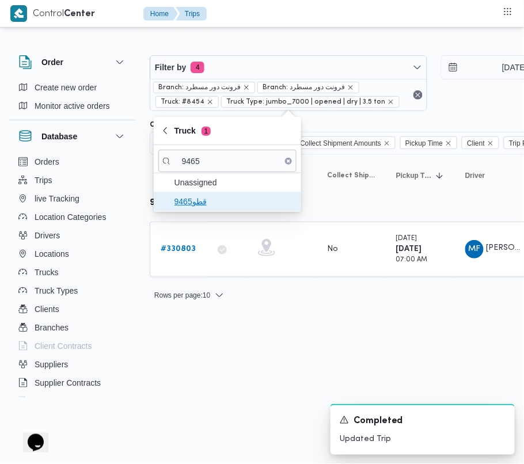
click at [180, 206] on span "قطو9465" at bounding box center [235, 202] width 120 height 14
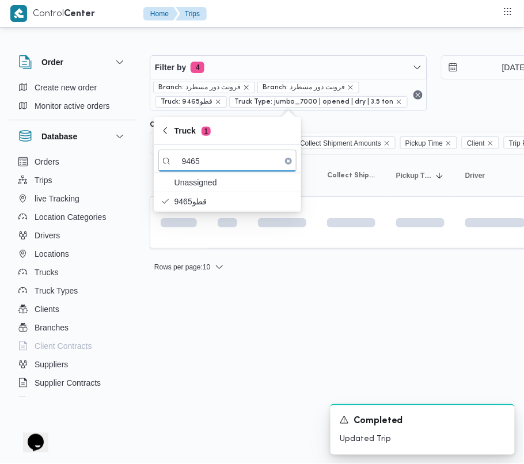
click at [195, 404] on html "Control Center Home Trips Order Create new order Monitor active orders Database…" at bounding box center [262, 232] width 524 height 464
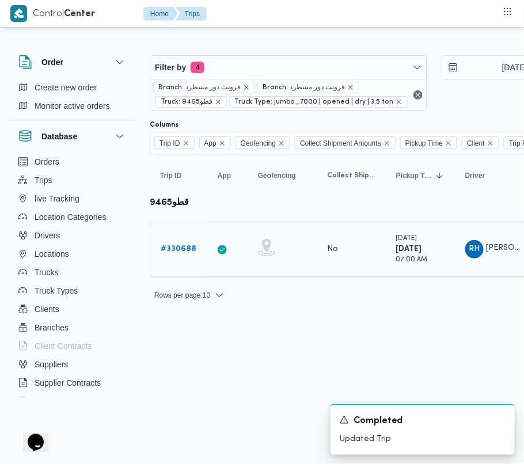
click at [190, 252] on b "# 330688" at bounding box center [179, 248] width 36 height 7
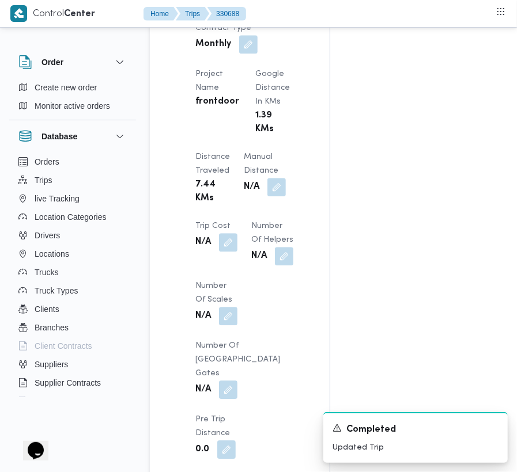
scroll to position [1459, 0]
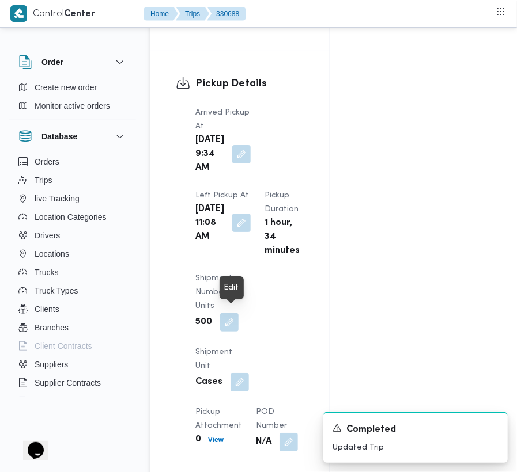
click at [238, 232] on button "button" at bounding box center [241, 223] width 18 height 18
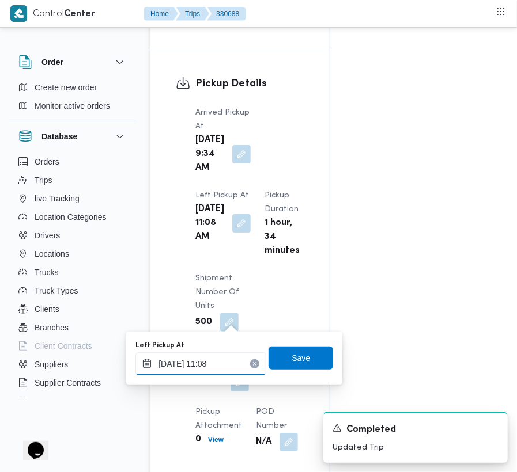
click at [224, 363] on input "16/08/2025 11:08" at bounding box center [200, 364] width 131 height 23
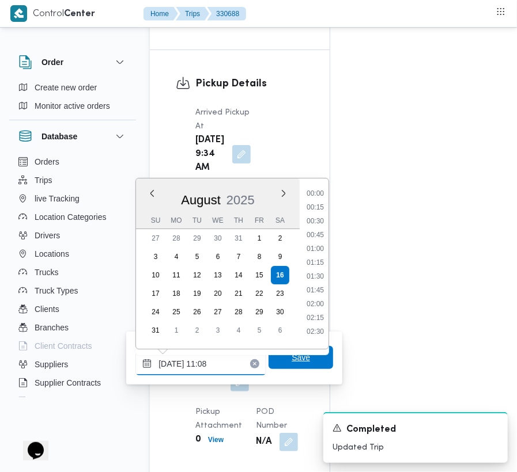
scroll to position [531, 0]
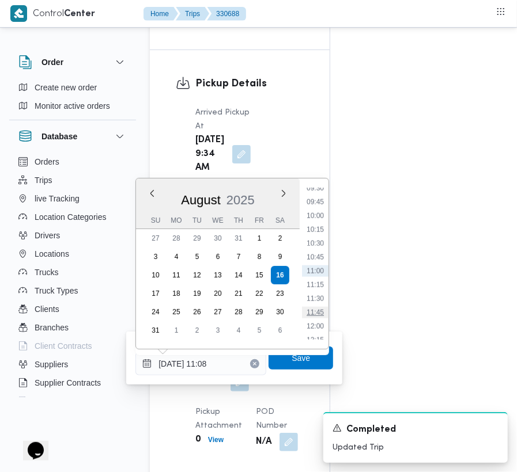
click at [327, 316] on li "11:45" at bounding box center [315, 313] width 27 height 12
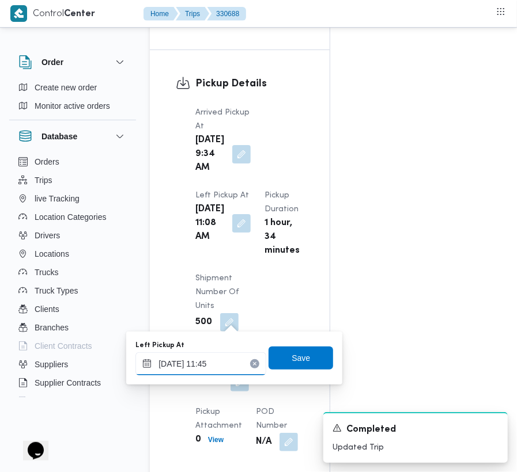
click at [230, 363] on input "16/08/2025 11:45" at bounding box center [200, 364] width 131 height 23
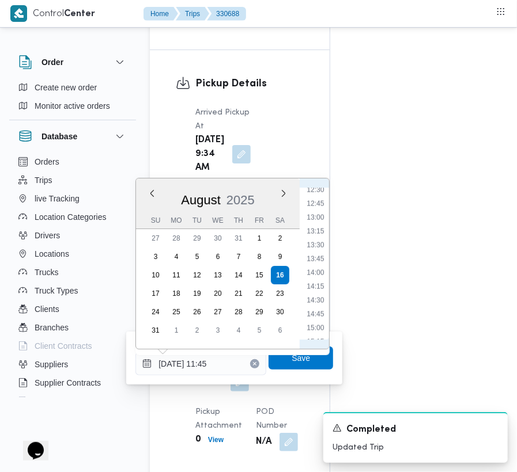
scroll to position [702, 0]
click at [316, 240] on li "13:30" at bounding box center [315, 239] width 27 height 12
type input "[DATE] 13:30"
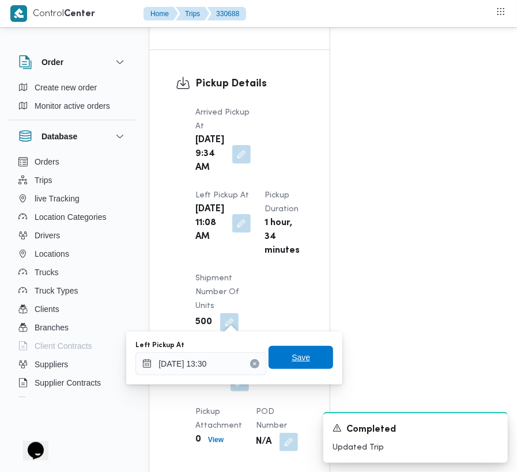
click at [292, 361] on span "Save" at bounding box center [301, 358] width 18 height 14
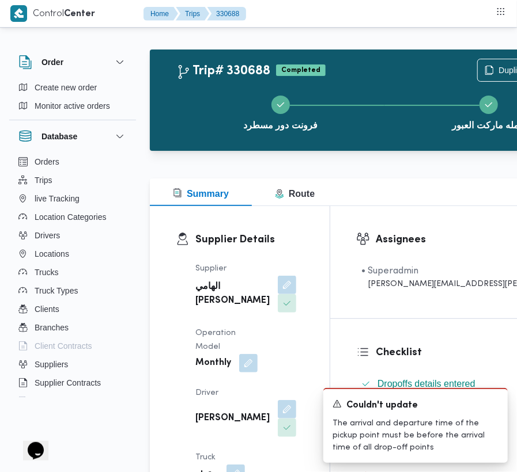
scroll to position [0, 0]
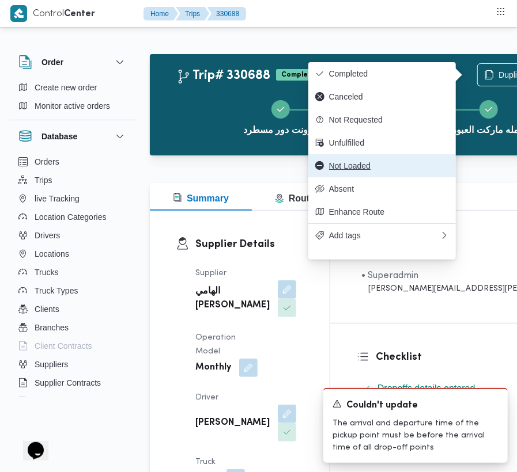
click at [371, 167] on span "Not Loaded" at bounding box center [389, 165] width 120 height 9
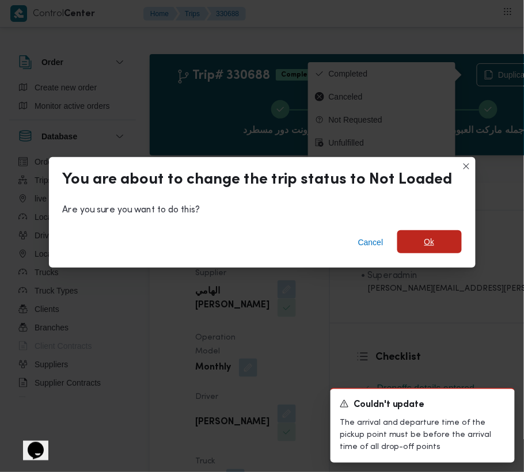
click at [427, 240] on span "Ok" at bounding box center [430, 242] width 10 height 14
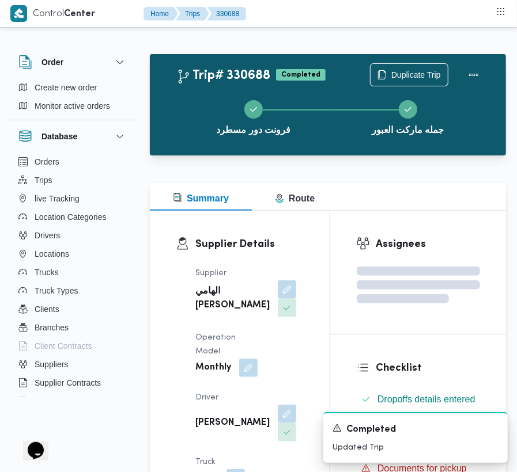
click at [162, 56] on div "Trip# 330688 Completed Duplicate Trip فرونت دور مسطرد جمله ماركت العبور" at bounding box center [328, 104] width 356 height 101
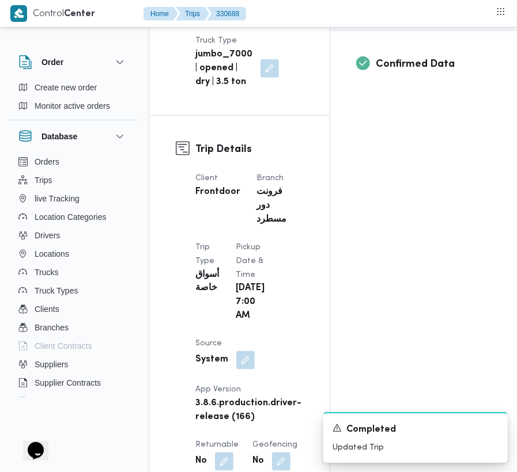
scroll to position [1459, 0]
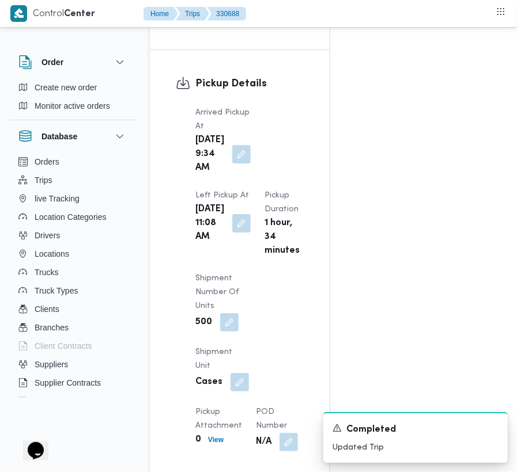
click at [227, 245] on div "Sat, Aug 16, 2025 11:08 AM" at bounding box center [223, 224] width 58 height 44
click at [232, 232] on button "button" at bounding box center [241, 223] width 18 height 18
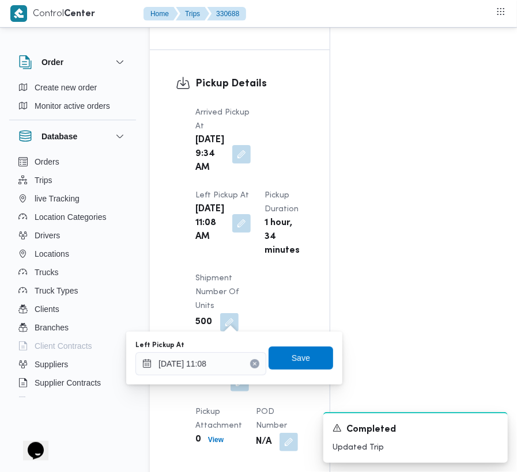
click at [222, 376] on div "You are in a dialog. To close this dialog, hit escape. Left Pickup At 16/08/202…" at bounding box center [234, 358] width 216 height 53
click at [240, 371] on input "16/08/2025 11:08" at bounding box center [200, 364] width 131 height 23
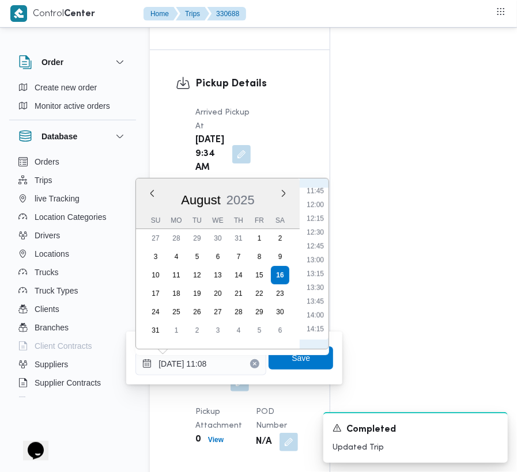
scroll to position [660, 0]
click at [314, 280] on li "13:30" at bounding box center [315, 280] width 27 height 12
type input "16/08/2025 11:08"
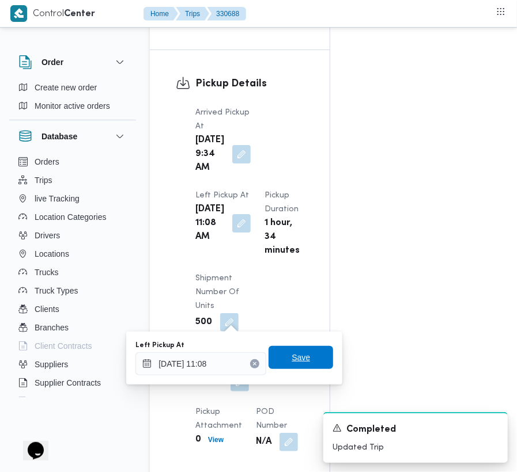
click at [307, 355] on span "Save" at bounding box center [300, 357] width 65 height 23
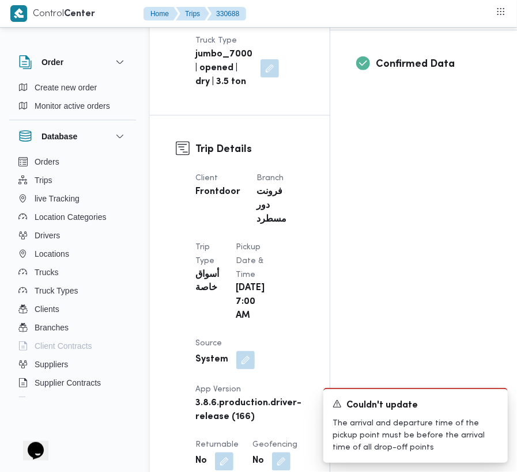
scroll to position [0, 0]
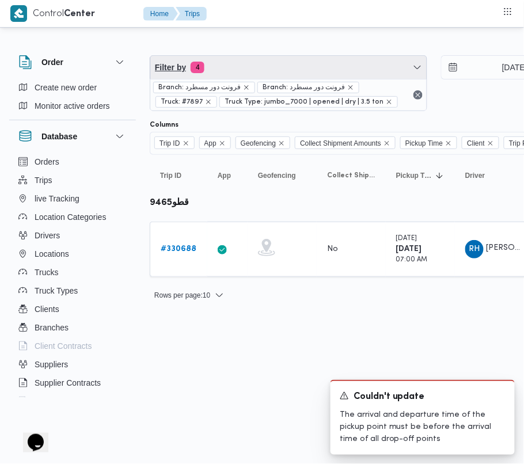
click at [261, 65] on span "Filter by 4" at bounding box center [288, 67] width 277 height 23
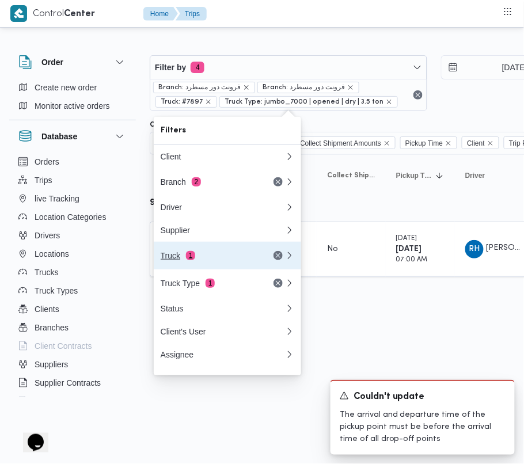
click at [202, 266] on div "Truck 1" at bounding box center [223, 256] width 138 height 28
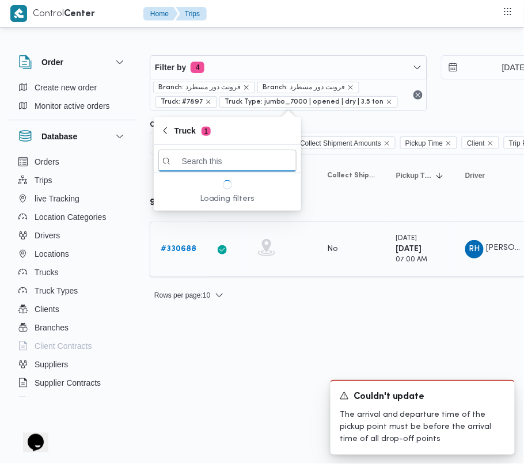
paste input "8382"
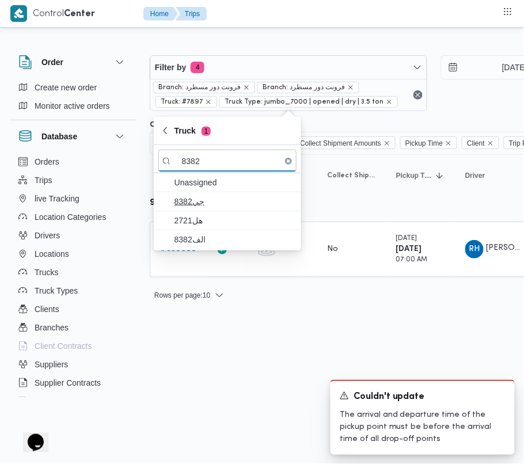
type input "8382"
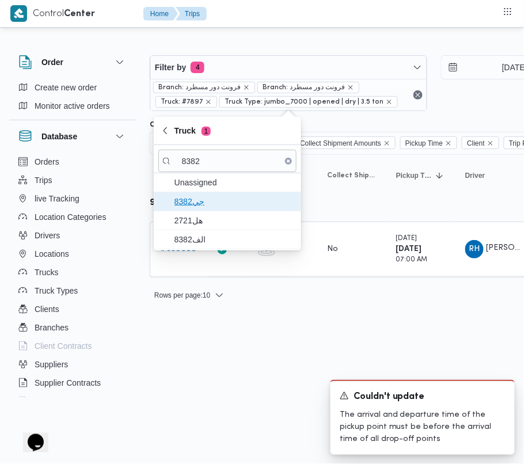
click at [196, 210] on span "جي8382" at bounding box center [227, 201] width 138 height 18
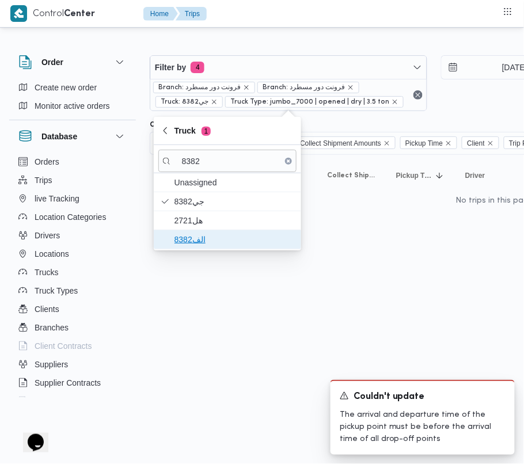
click at [198, 239] on span "الف8382" at bounding box center [235, 240] width 120 height 14
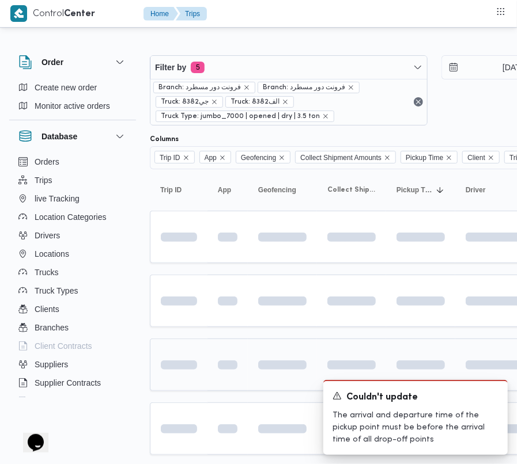
click at [189, 349] on td at bounding box center [179, 365] width 58 height 52
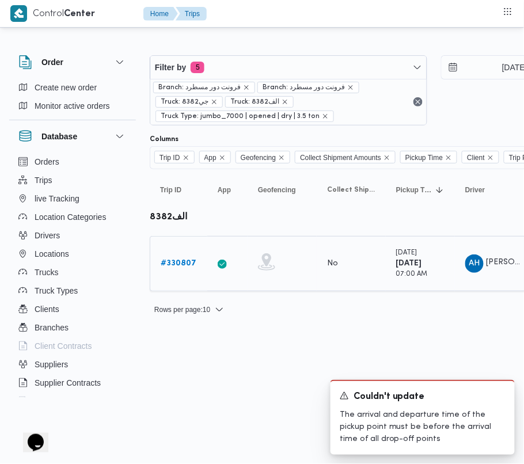
click at [190, 260] on b "# 330807" at bounding box center [179, 263] width 36 height 7
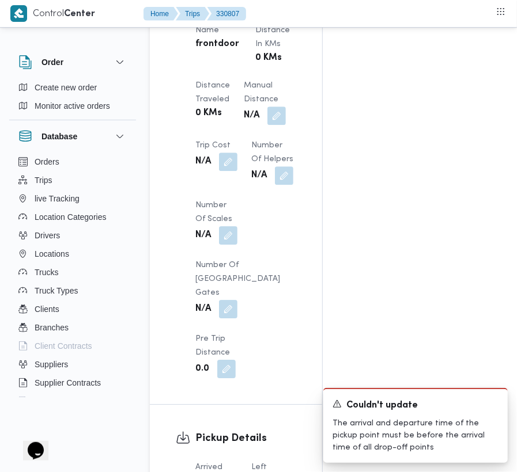
scroll to position [1459, 0]
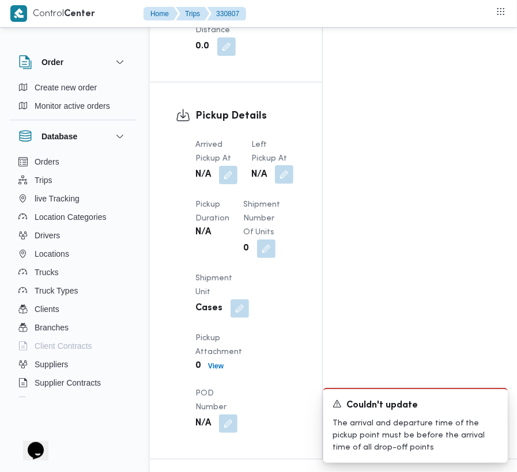
click at [285, 169] on button "button" at bounding box center [284, 174] width 18 height 18
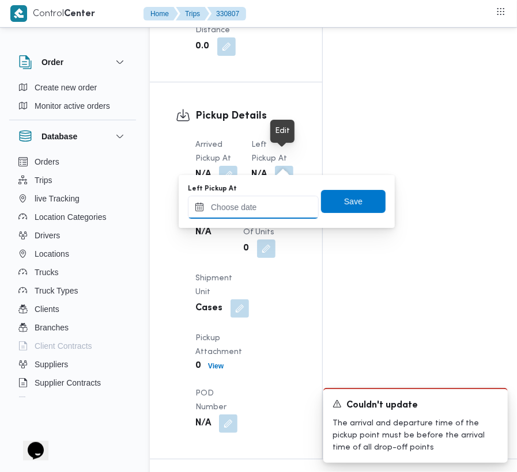
click at [282, 213] on input "Left Pickup At" at bounding box center [253, 207] width 131 height 23
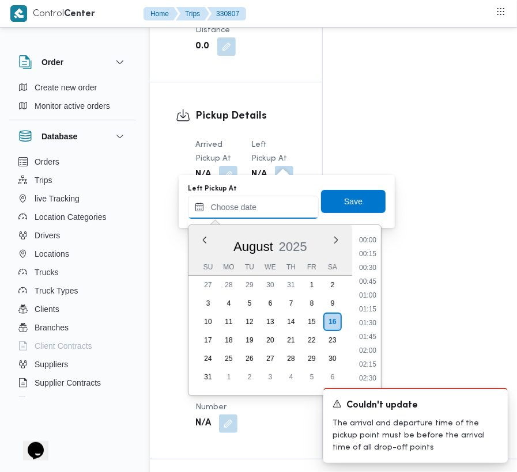
scroll to position [669, 0]
click at [370, 319] on li "13:30" at bounding box center [367, 318] width 27 height 12
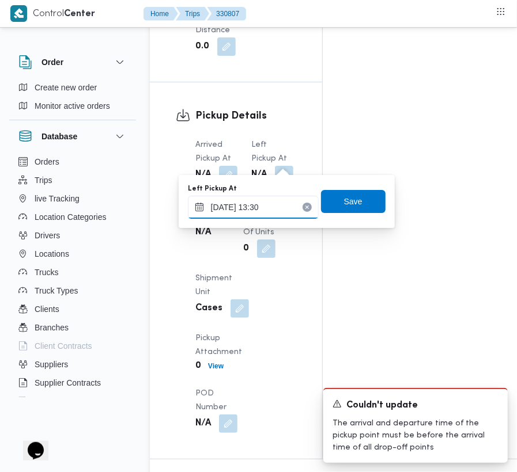
type input "[DATE] 13:30"
click at [341, 211] on span "Save" at bounding box center [353, 201] width 65 height 23
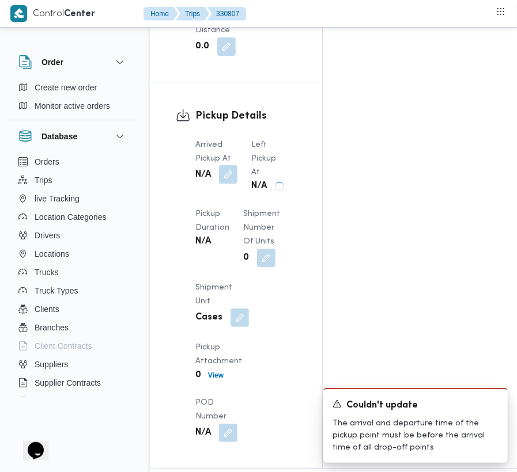
click at [227, 165] on button "button" at bounding box center [228, 174] width 18 height 18
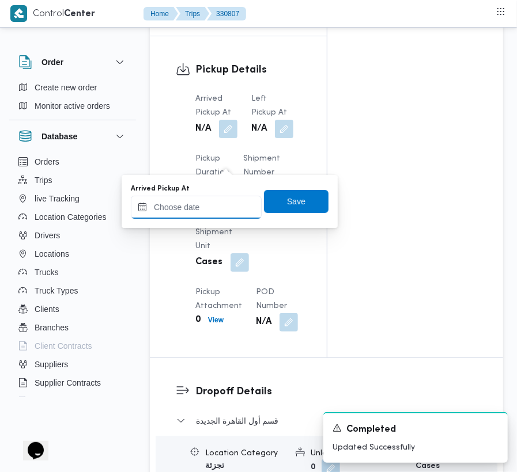
click at [214, 212] on input "Arrived Pickup At" at bounding box center [196, 207] width 131 height 23
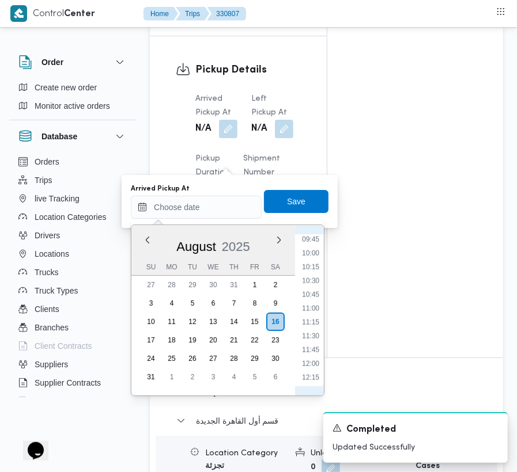
scroll to position [411, 0]
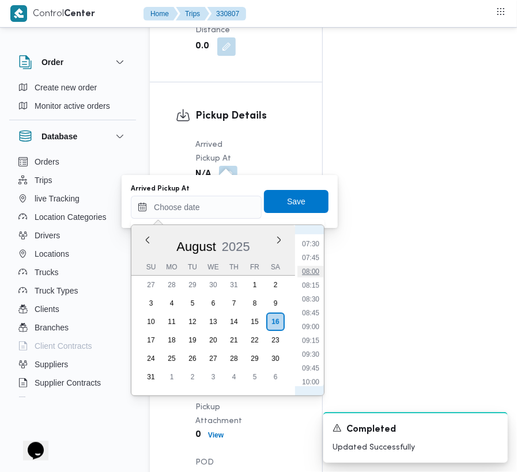
click at [312, 277] on li "08:00" at bounding box center [310, 272] width 27 height 12
type input "[DATE] 08:00"
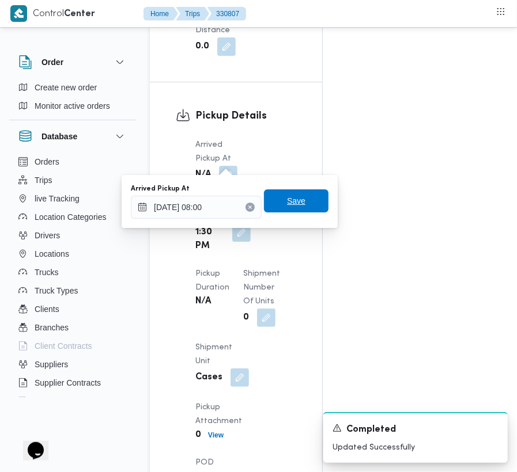
click at [290, 210] on span "Save" at bounding box center [296, 201] width 65 height 23
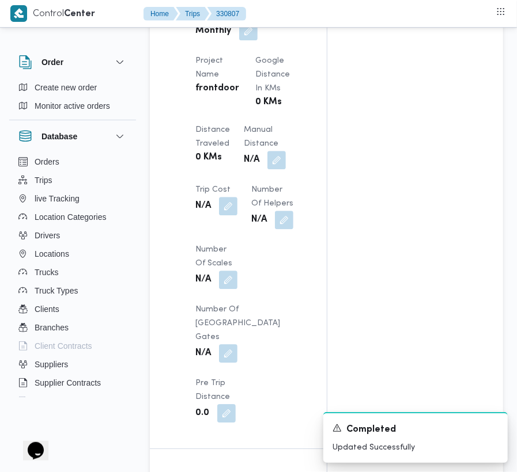
scroll to position [633, 0]
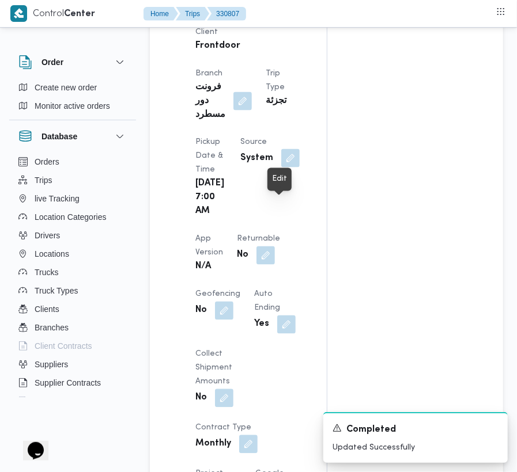
click at [289, 168] on button "button" at bounding box center [290, 158] width 18 height 18
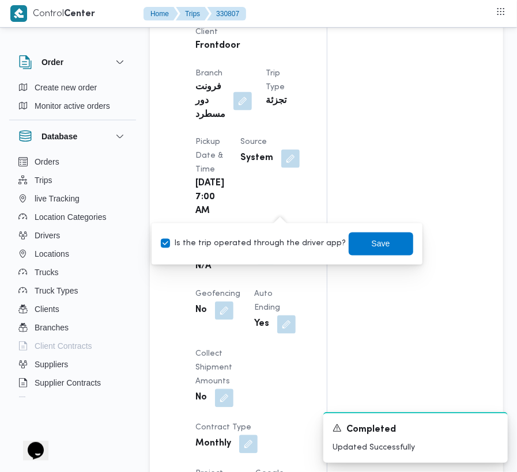
click at [253, 243] on label "Is the trip operated through the driver app?" at bounding box center [254, 244] width 186 height 14
checkbox input "false"
click at [363, 232] on div "Is the trip operated through the driver app? Save" at bounding box center [287, 244] width 255 height 25
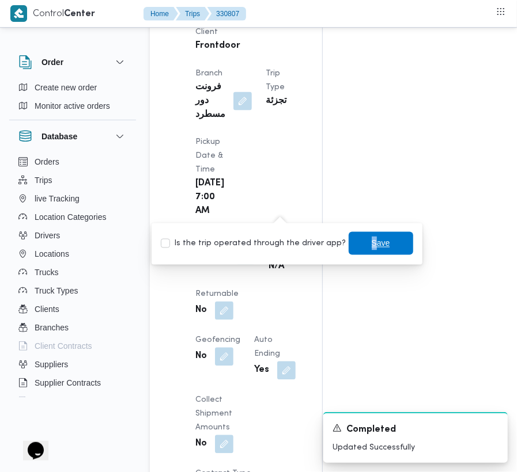
click at [376, 243] on span "Save" at bounding box center [381, 244] width 18 height 14
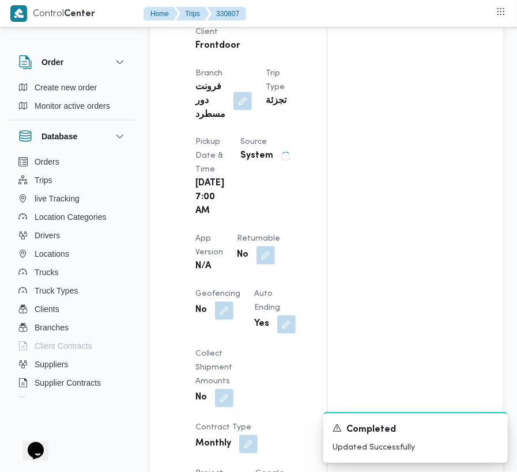
scroll to position [0, 0]
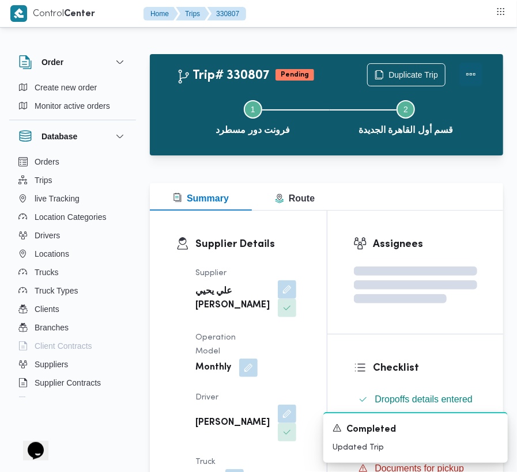
click at [462, 76] on button "Actions" at bounding box center [470, 74] width 23 height 23
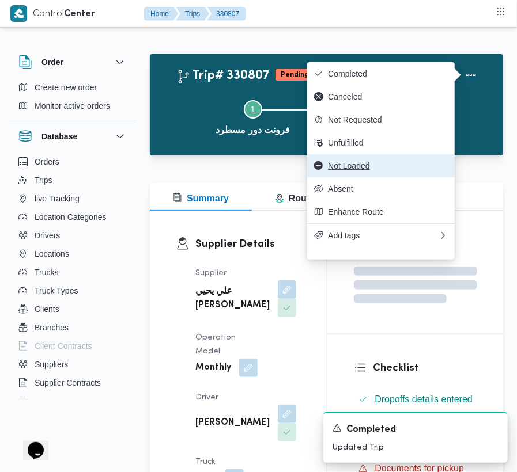
click at [355, 171] on span "Not Loaded" at bounding box center [388, 165] width 120 height 9
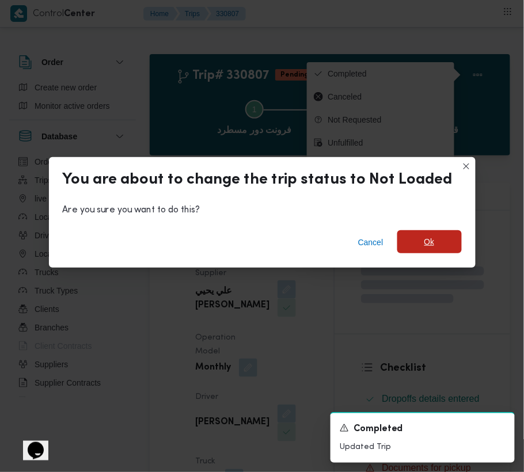
click at [415, 245] on span "Ok" at bounding box center [430, 241] width 65 height 23
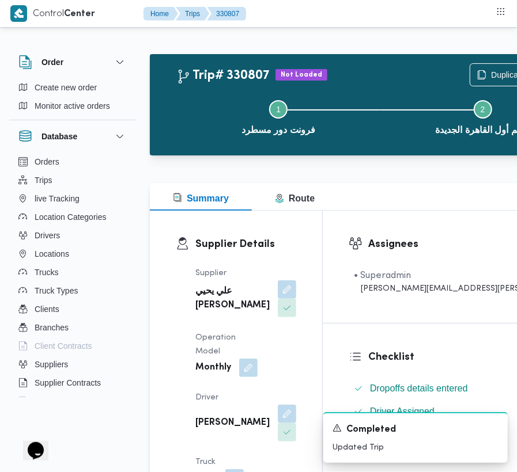
click at [314, 282] on div "Supplier Details Supplier علي يحيي علي مهران حسنين Operation Model Monthly Driv…" at bounding box center [236, 406] width 172 height 391
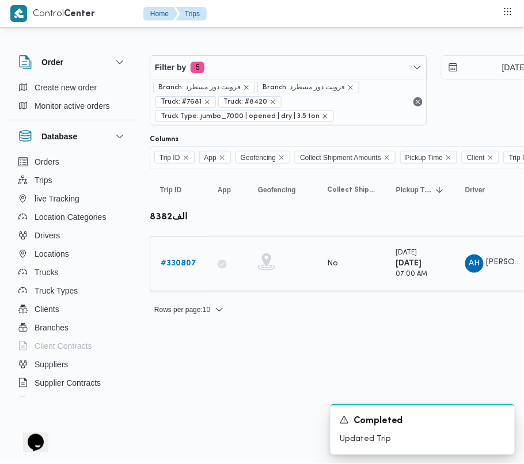
click at [192, 266] on b "# 330807" at bounding box center [179, 263] width 36 height 7
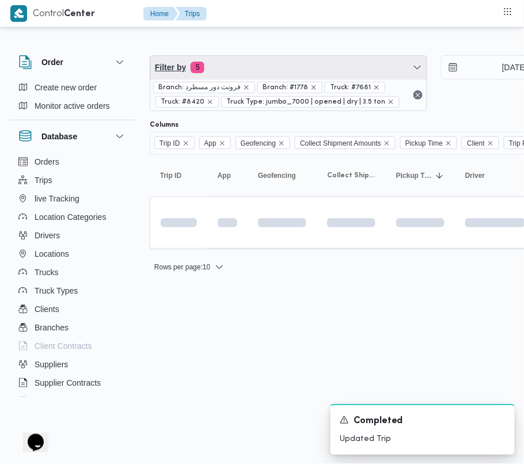
click at [273, 67] on span "Filter by 5" at bounding box center [288, 67] width 277 height 23
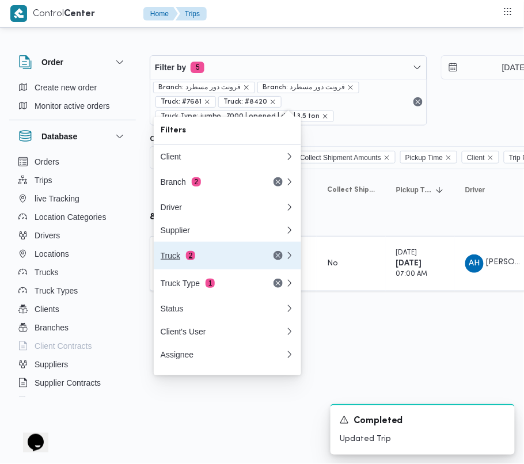
click at [177, 260] on div "Truck 2" at bounding box center [209, 255] width 97 height 9
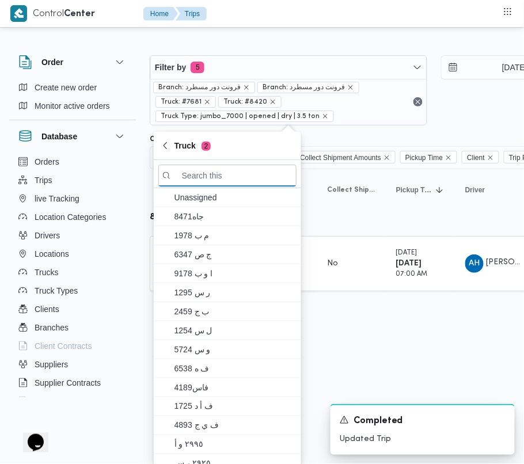
paste input "497"
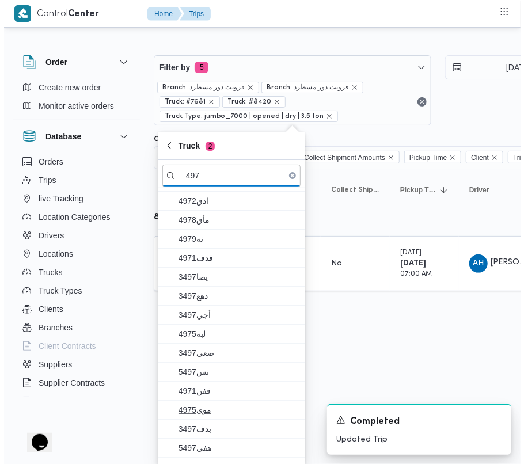
scroll to position [222, 0]
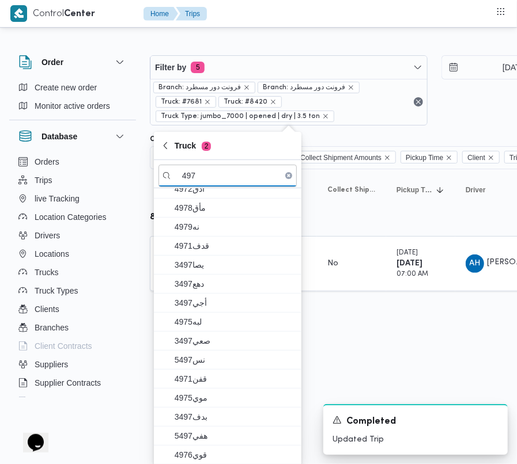
type input "497"
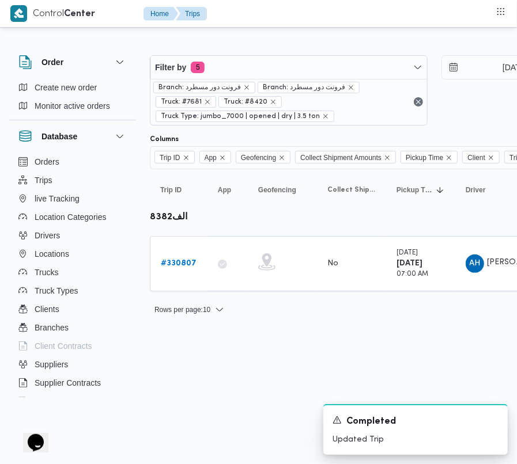
click at [361, 371] on html "Control Center Home Trips Order Create new order Monitor active orders Database…" at bounding box center [258, 232] width 517 height 464
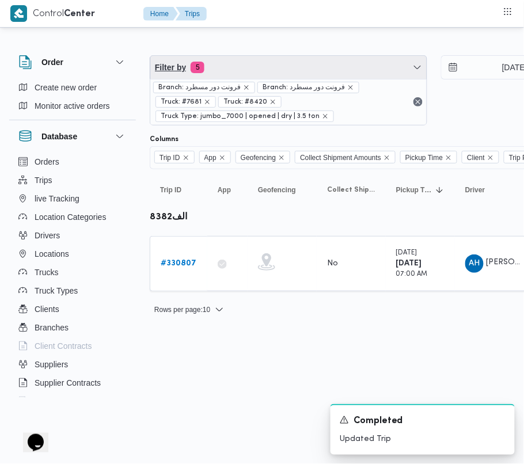
click at [259, 63] on span "Filter by 5" at bounding box center [288, 67] width 277 height 23
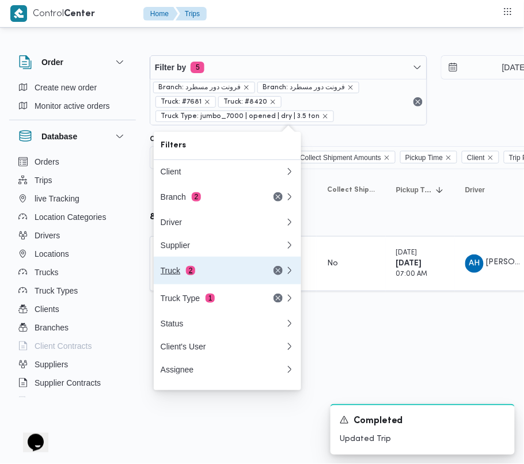
click at [205, 285] on button "Truck 2" at bounding box center [227, 271] width 147 height 28
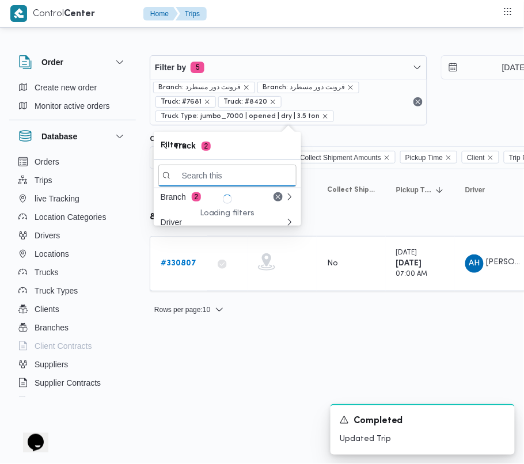
paste input "3265"
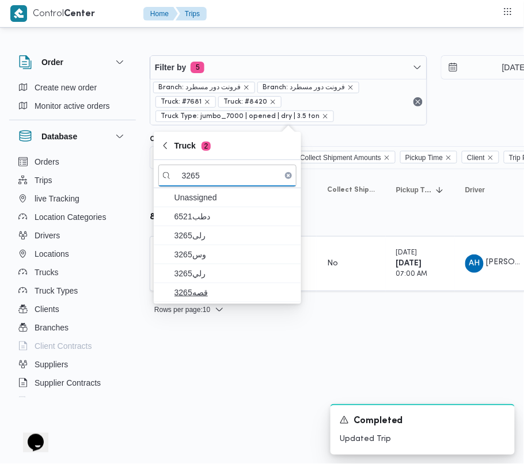
type input "3265"
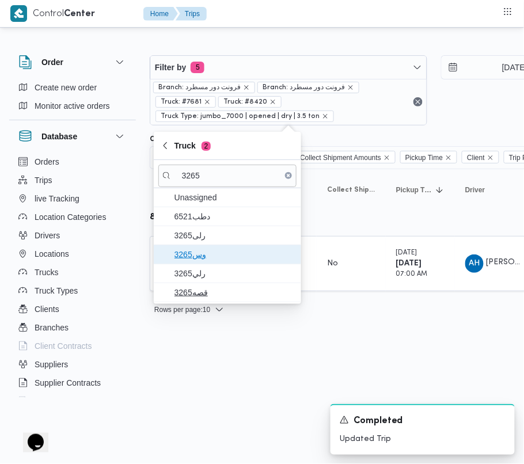
click at [202, 252] on span "وس3265" at bounding box center [235, 255] width 120 height 14
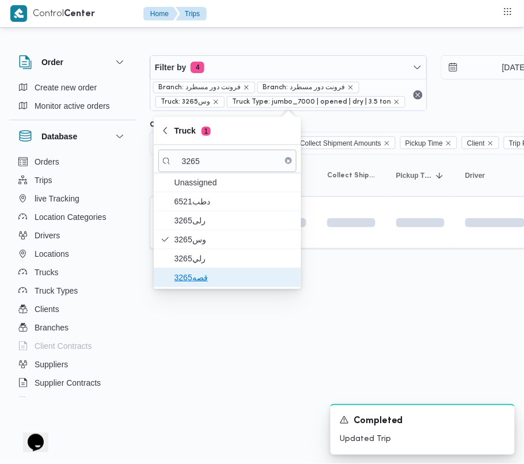
click at [202, 273] on span "قصه3265" at bounding box center [235, 278] width 120 height 14
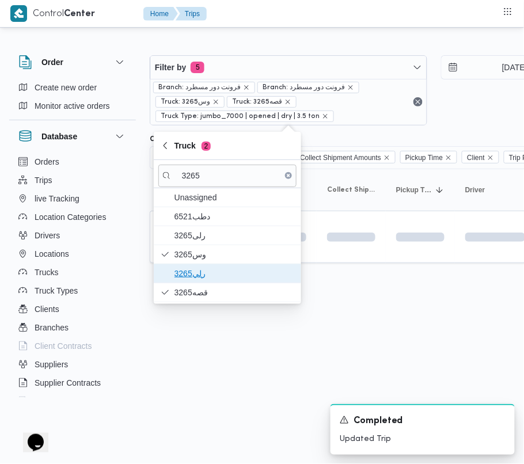
click at [202, 266] on span "رلي3265" at bounding box center [227, 273] width 138 height 18
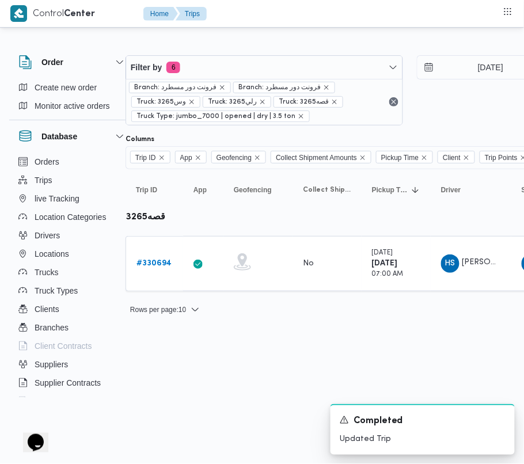
scroll to position [0, 26]
click at [142, 271] on link "# 330694" at bounding box center [152, 264] width 35 height 14
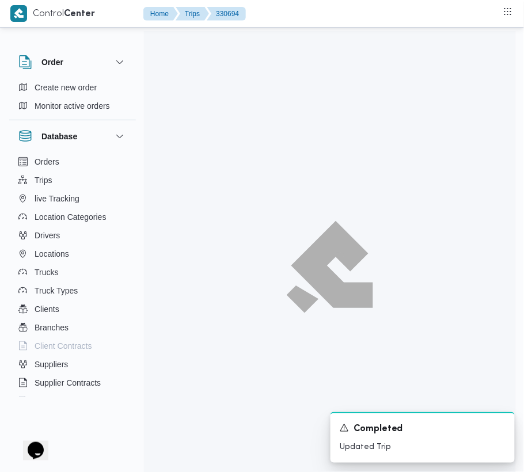
click at [143, 270] on div "Order Create new order Monitor active orders Database Orders Trips live Trackin…" at bounding box center [78, 224] width 138 height 356
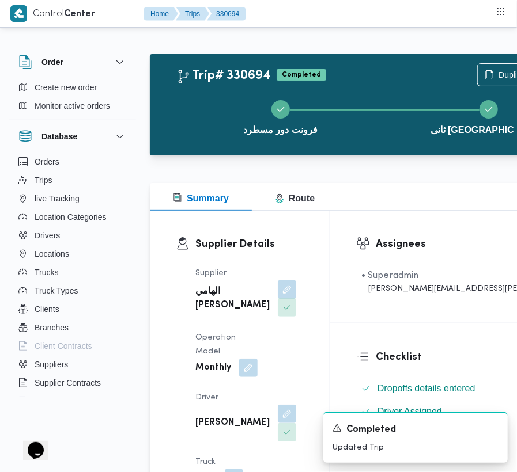
drag, startPoint x: 236, startPoint y: 298, endPoint x: 236, endPoint y: 319, distance: 20.7
click at [278, 298] on button "button" at bounding box center [287, 290] width 18 height 18
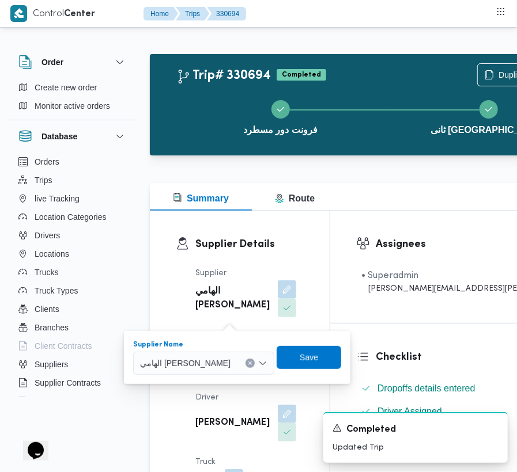
click at [224, 355] on div "الهامي محمد خالد علي" at bounding box center [203, 363] width 141 height 23
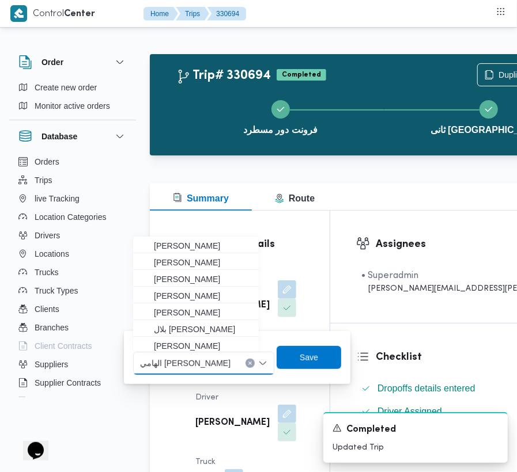
paste input "شبل"
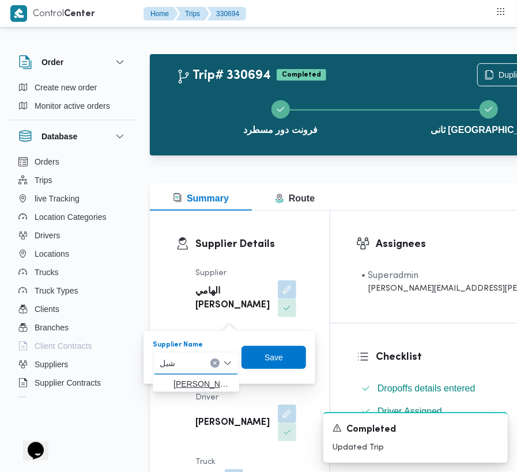
type input "شبل"
click at [183, 384] on span "محمد شبل عبدالقادر شبل" at bounding box center [202, 384] width 59 height 14
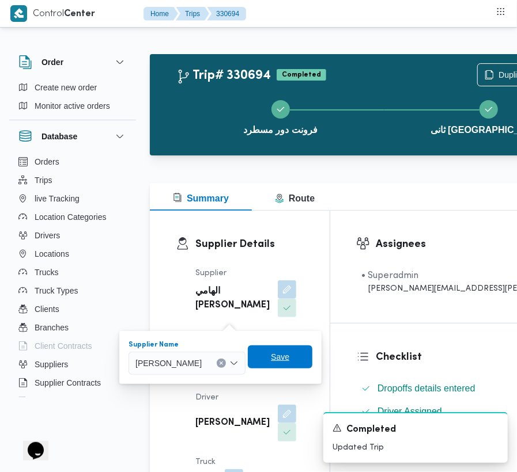
click at [282, 366] on span "Save" at bounding box center [280, 357] width 65 height 23
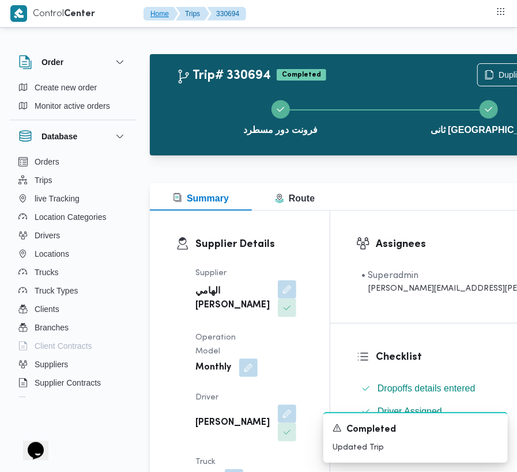
scroll to position [180, 0]
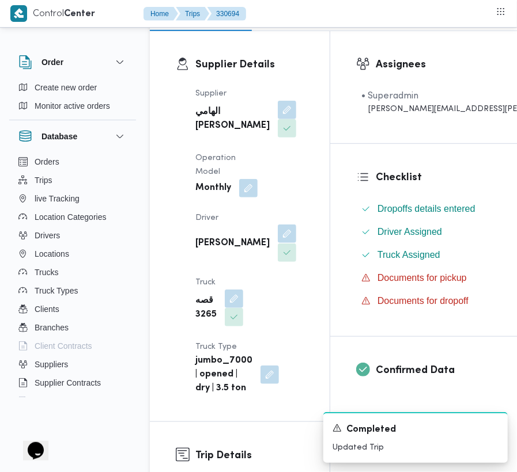
click at [278, 243] on button "button" at bounding box center [287, 234] width 18 height 18
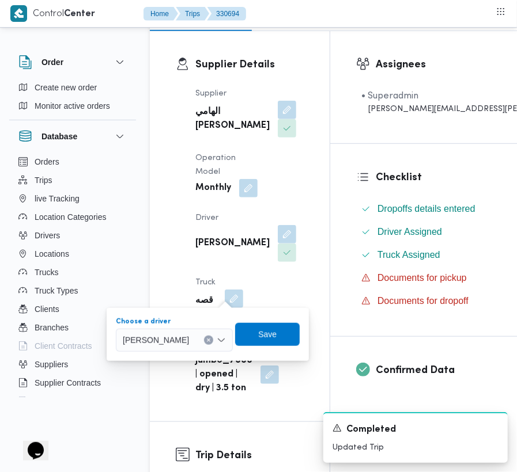
click at [207, 332] on div "هاني سيد محمد محمد فج النور" at bounding box center [174, 340] width 117 height 23
paste input "علي صلاح"
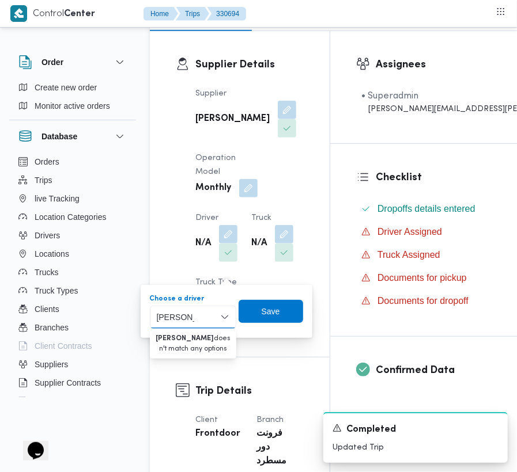
drag, startPoint x: 177, startPoint y: 315, endPoint x: 180, endPoint y: 330, distance: 15.7
click at [187, 316] on input "على صلاح" at bounding box center [175, 318] width 37 height 14
type input "صلاح"
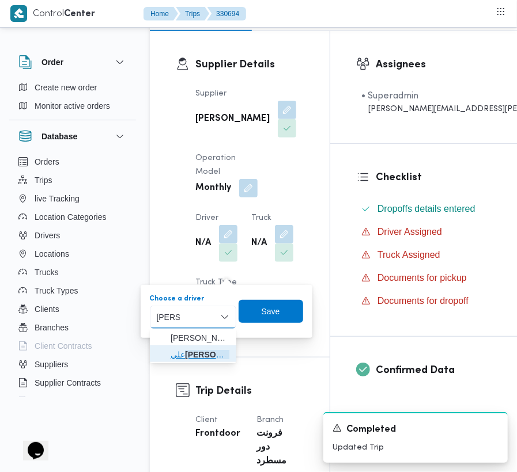
click at [194, 350] on span "علي صلاح علي زيدان" at bounding box center [200, 355] width 59 height 14
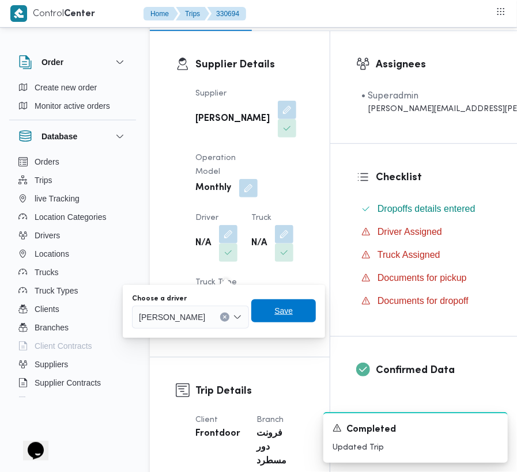
click at [273, 309] on span "Save" at bounding box center [283, 311] width 65 height 23
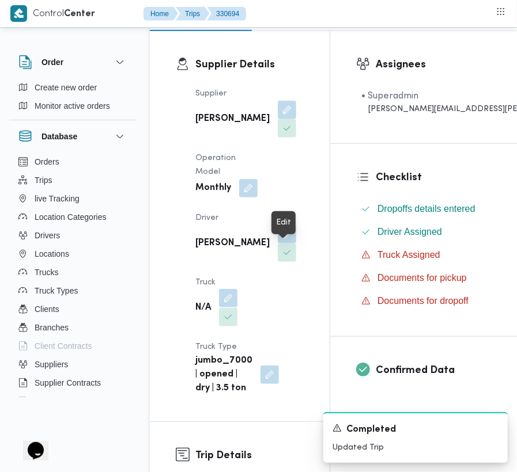
click at [237, 289] on button "button" at bounding box center [228, 298] width 18 height 18
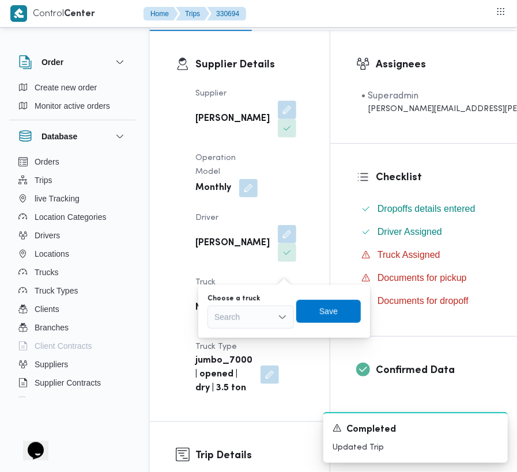
click at [267, 315] on div "Search" at bounding box center [250, 317] width 86 height 23
paste input "6348"
type input "6348"
click at [235, 335] on mark "6348" at bounding box center [237, 338] width 18 height 9
drag, startPoint x: 316, startPoint y: 316, endPoint x: 347, endPoint y: 305, distance: 33.0
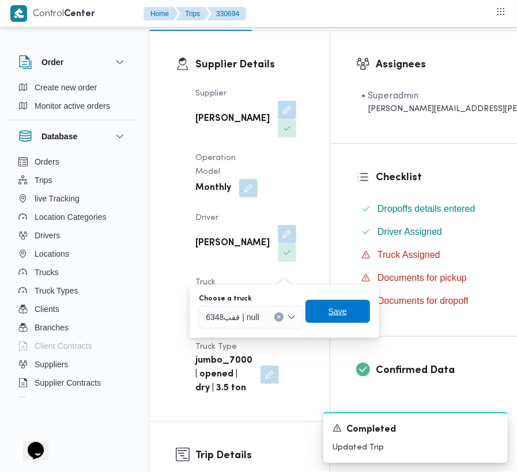
click at [318, 315] on span "Save" at bounding box center [337, 311] width 65 height 23
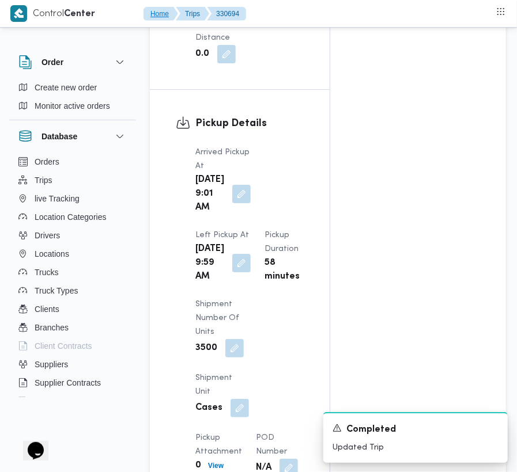
scroll to position [446, 0]
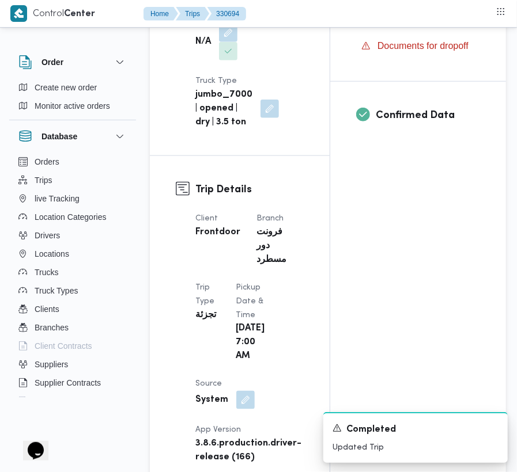
click at [236, 410] on button "button" at bounding box center [245, 400] width 18 height 18
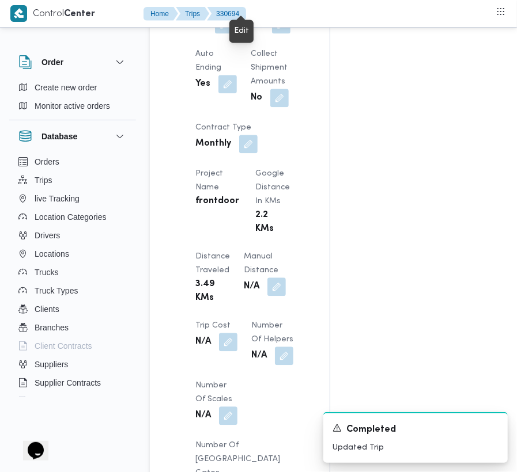
scroll to position [1337, 0]
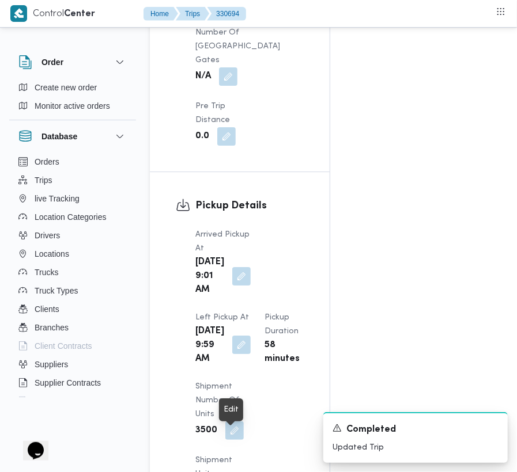
click at [232, 354] on button "button" at bounding box center [241, 345] width 18 height 18
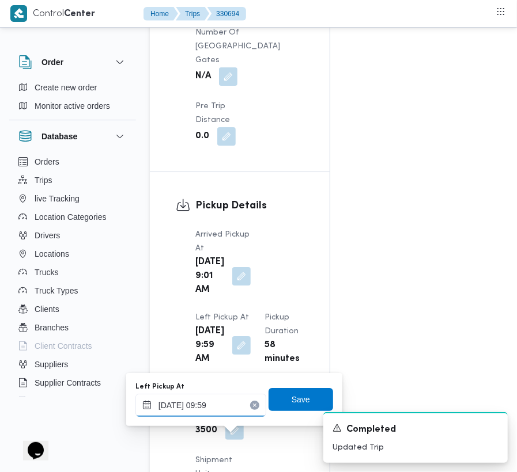
click at [212, 413] on input "16/08/2025 09:59" at bounding box center [200, 405] width 131 height 23
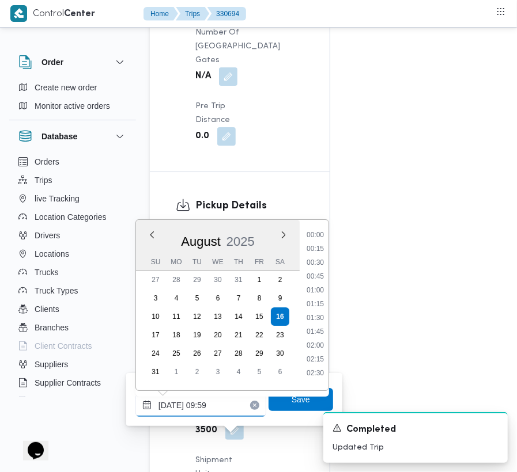
scroll to position [461, 0]
click at [326, 364] on li "10:45" at bounding box center [315, 368] width 27 height 12
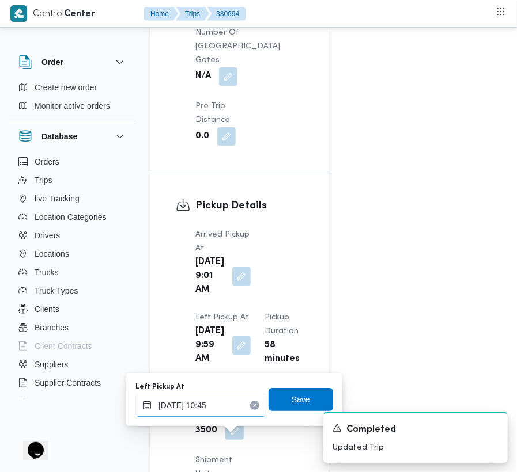
click at [215, 408] on input "16/08/2025 10:45" at bounding box center [200, 405] width 131 height 23
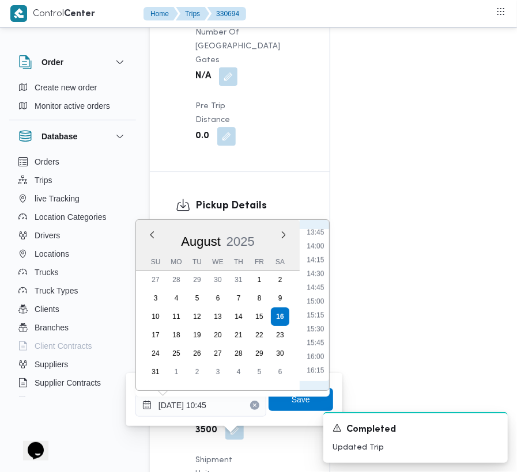
scroll to position [777, 0]
click at [321, 236] on li "14:00" at bounding box center [315, 233] width 27 height 12
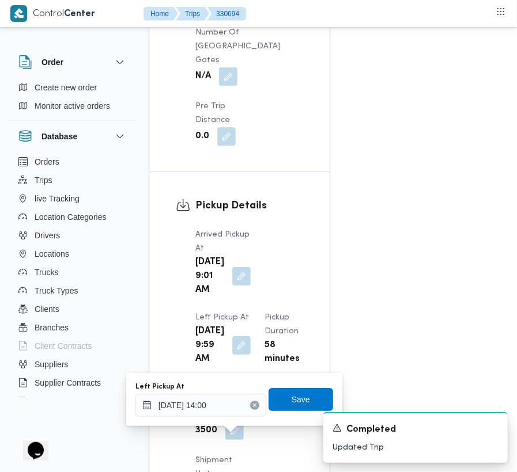
click at [297, 404] on div "A new notification appears Completed Updated Trip" at bounding box center [401, 437] width 230 height 69
type input "16/08/2025 09:59"
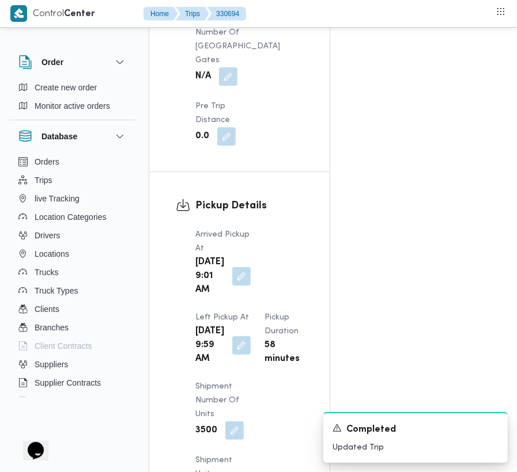
scroll to position [0, 0]
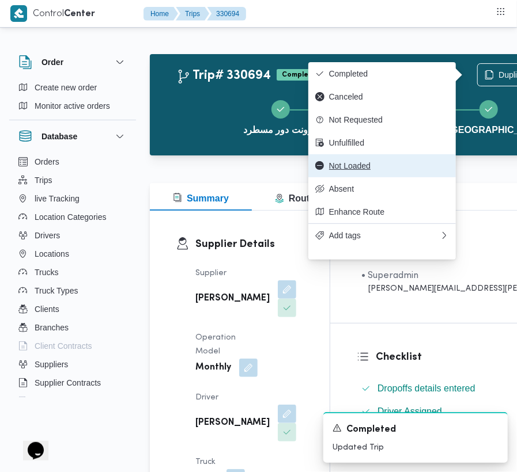
click at [374, 164] on button "Not Loaded" at bounding box center [381, 165] width 147 height 23
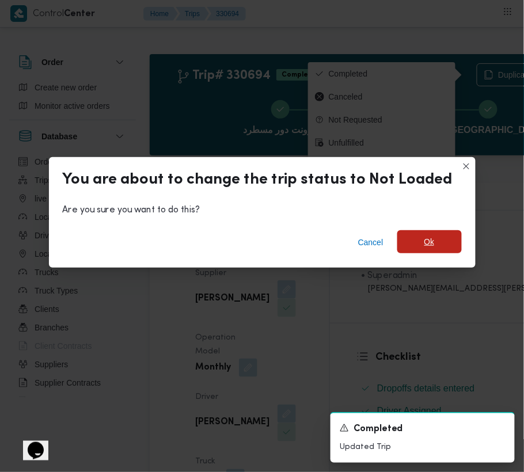
click at [421, 249] on span "Ok" at bounding box center [430, 241] width 65 height 23
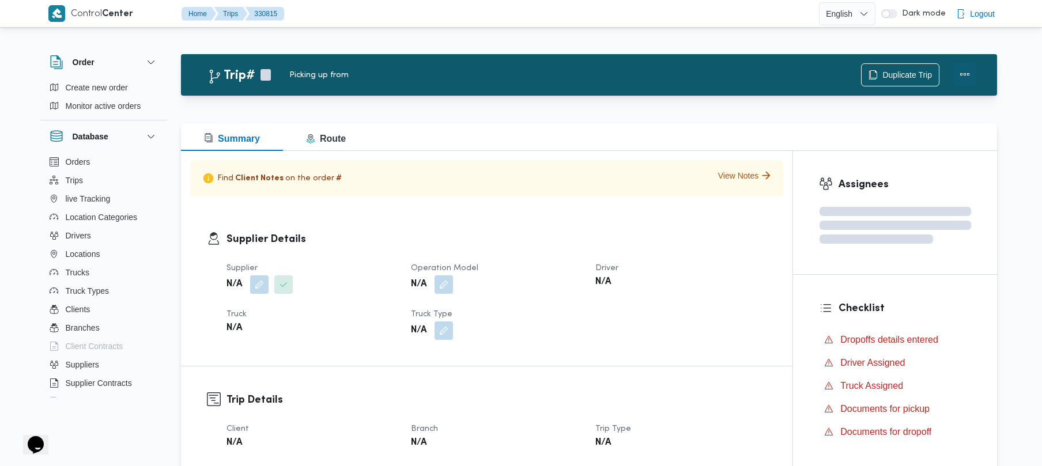
click at [973, 77] on button "Actions" at bounding box center [964, 74] width 23 height 23
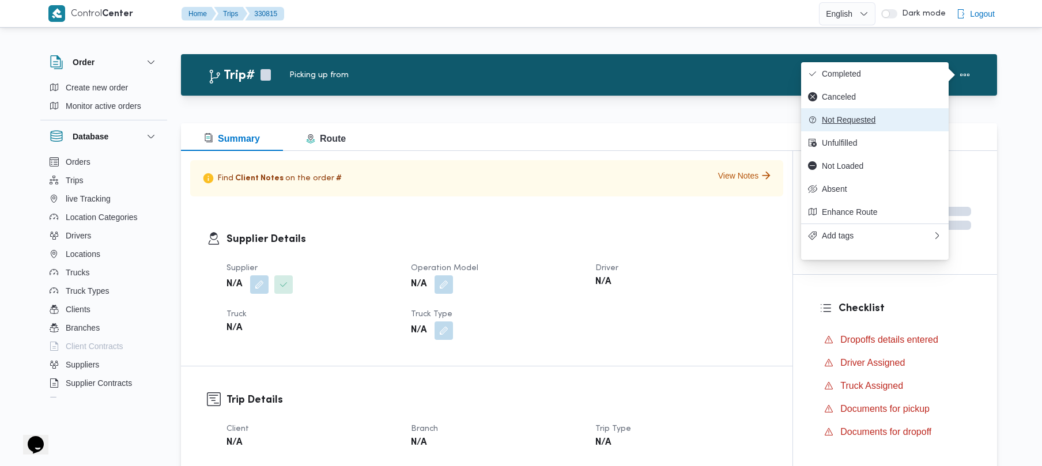
click at [862, 130] on button "Not Requested" at bounding box center [874, 119] width 147 height 23
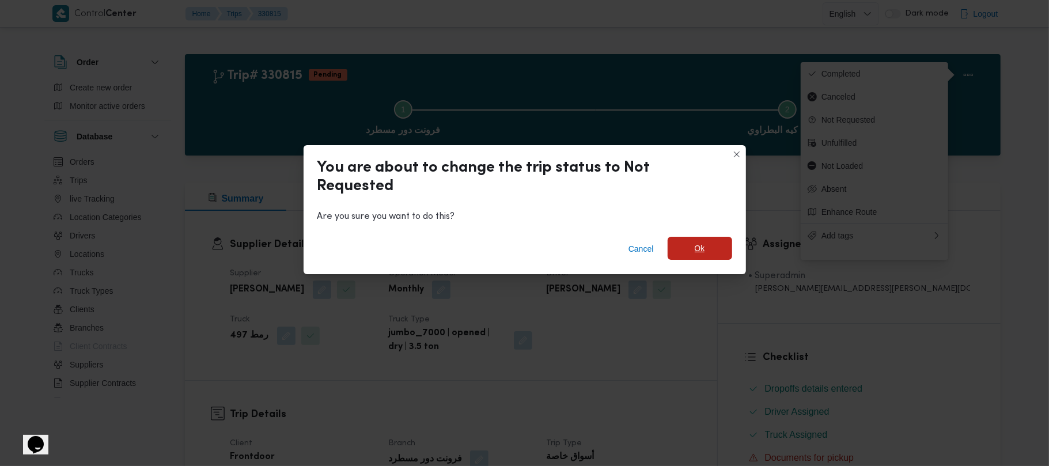
click at [712, 240] on span "Ok" at bounding box center [700, 248] width 65 height 23
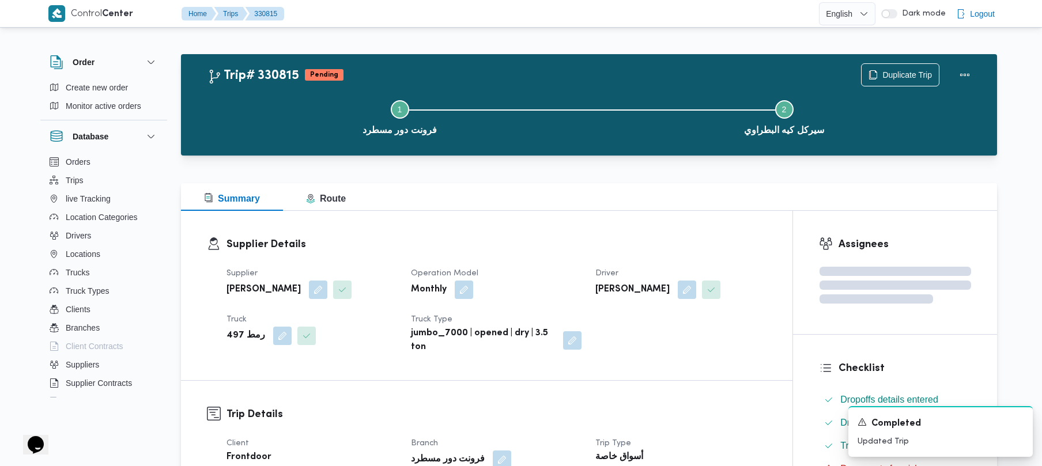
scroll to position [408, 0]
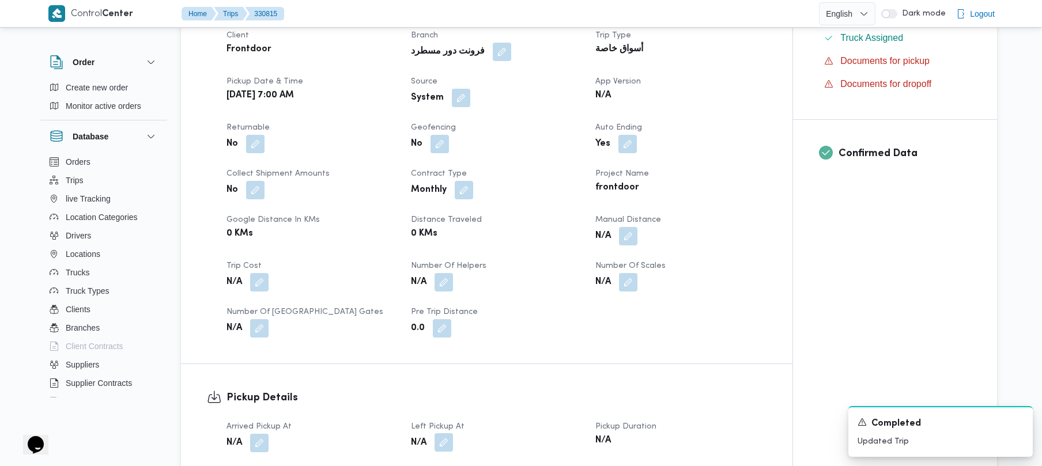
click at [450, 448] on button "button" at bounding box center [443, 442] width 18 height 18
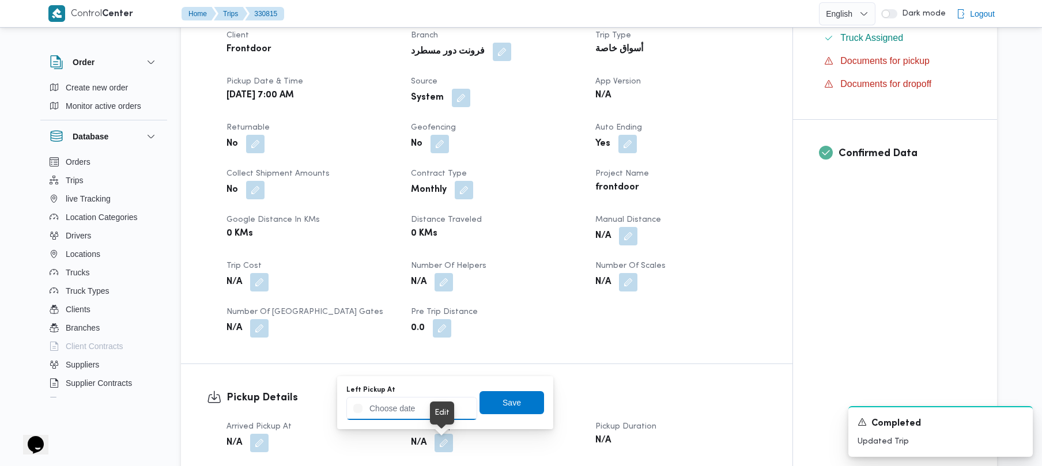
click at [450, 404] on input "Left Pickup At" at bounding box center [411, 408] width 131 height 23
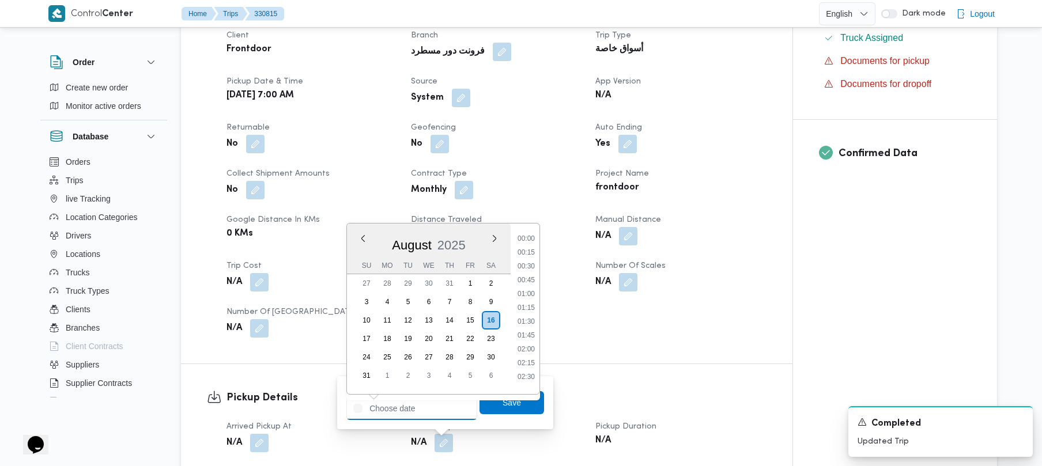
scroll to position [683, 0]
click at [526, 303] on li "13:30" at bounding box center [526, 303] width 27 height 12
type input "[DATE] 13:30"
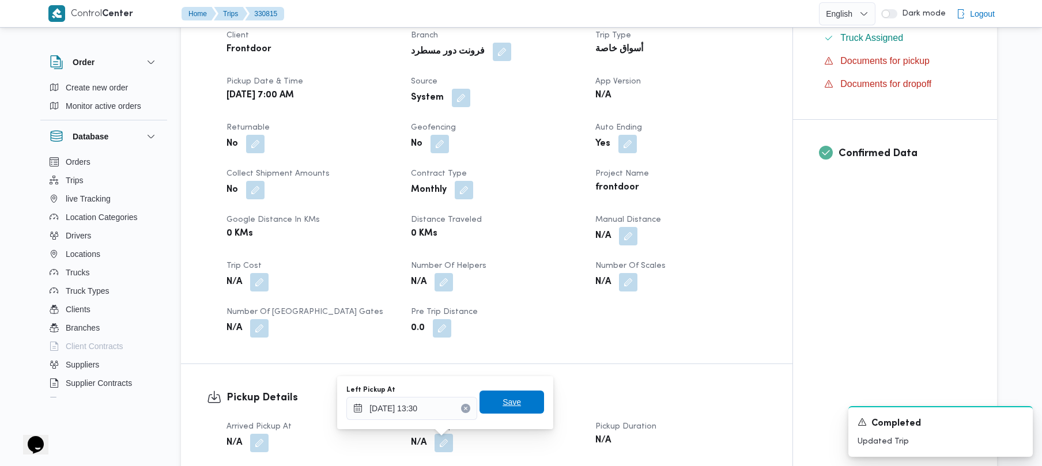
click at [512, 399] on span "Save" at bounding box center [511, 402] width 18 height 14
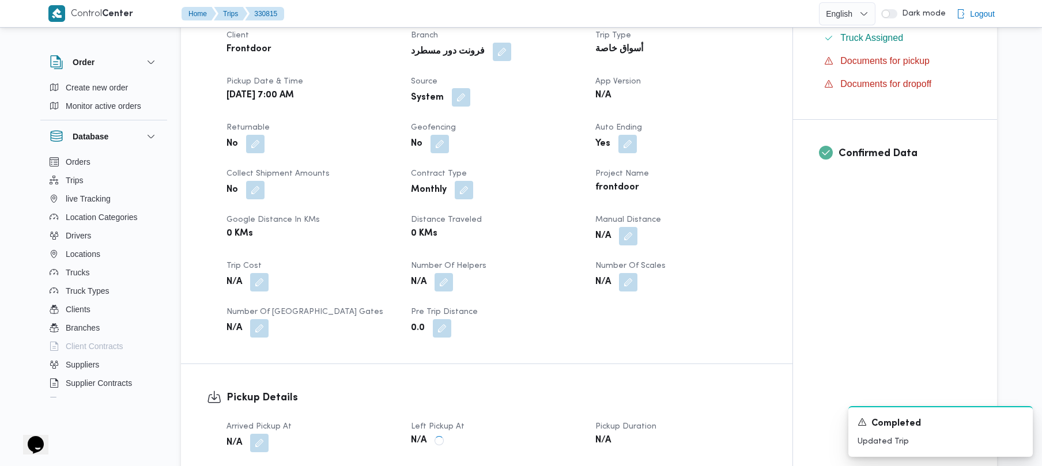
click at [462, 89] on span at bounding box center [458, 98] width 24 height 18
click at [464, 99] on button "button" at bounding box center [461, 97] width 18 height 18
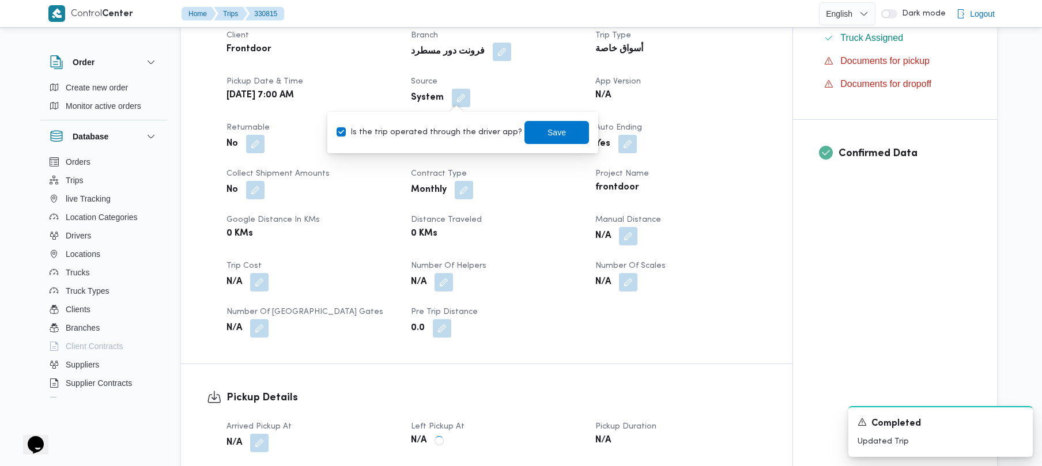
click at [450, 138] on label "Is the trip operated through the driver app?" at bounding box center [429, 133] width 186 height 14
checkbox input "false"
click at [524, 134] on span "Save" at bounding box center [556, 131] width 65 height 23
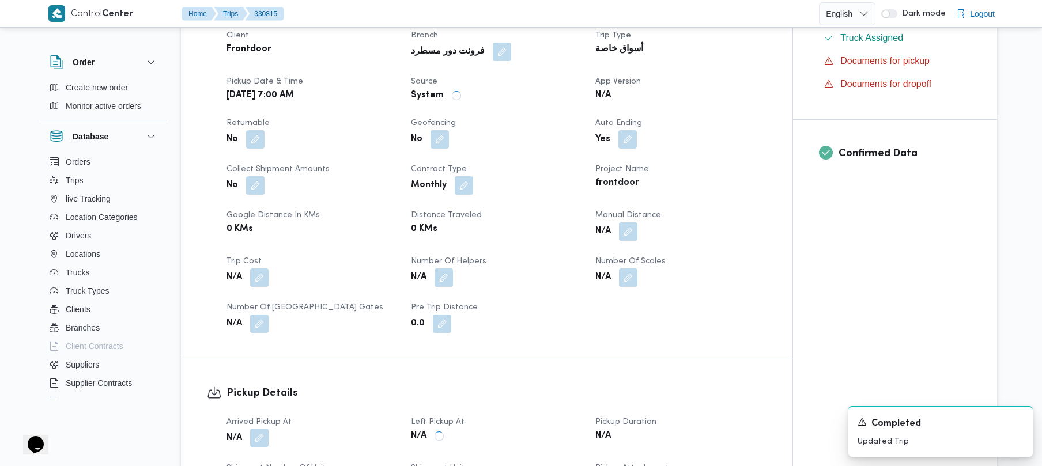
click at [261, 440] on button "button" at bounding box center [259, 438] width 18 height 18
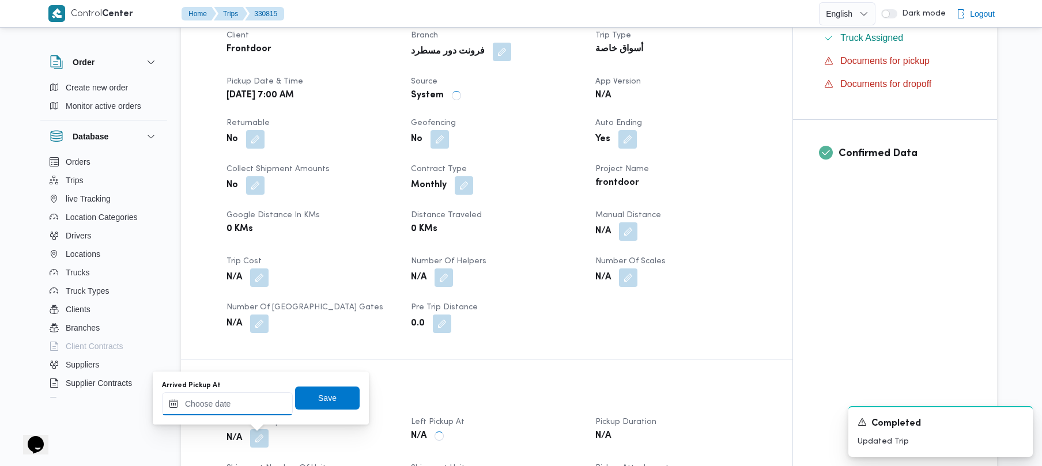
click at [265, 394] on input "Arrived Pickup At" at bounding box center [227, 403] width 131 height 23
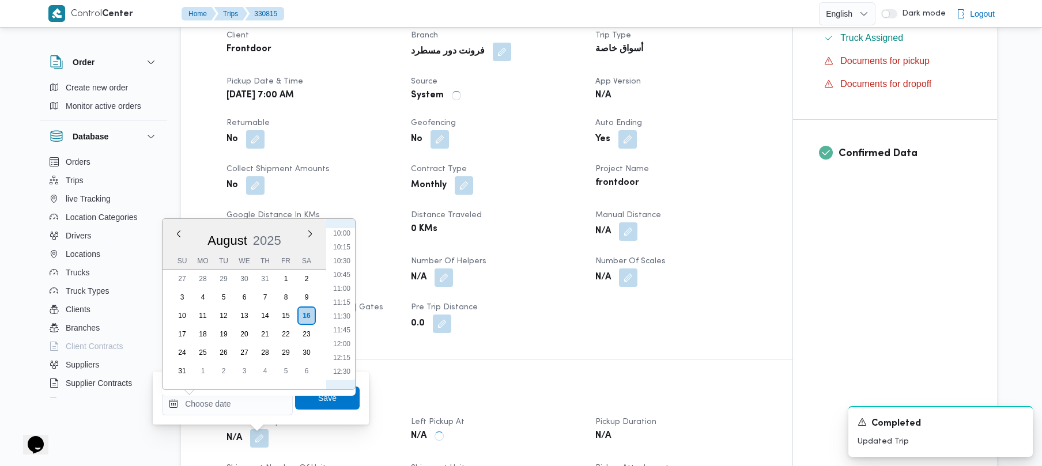
scroll to position [425, 0]
click at [347, 250] on li "08:00" at bounding box center [341, 252] width 27 height 12
type input "[DATE] 08:00"
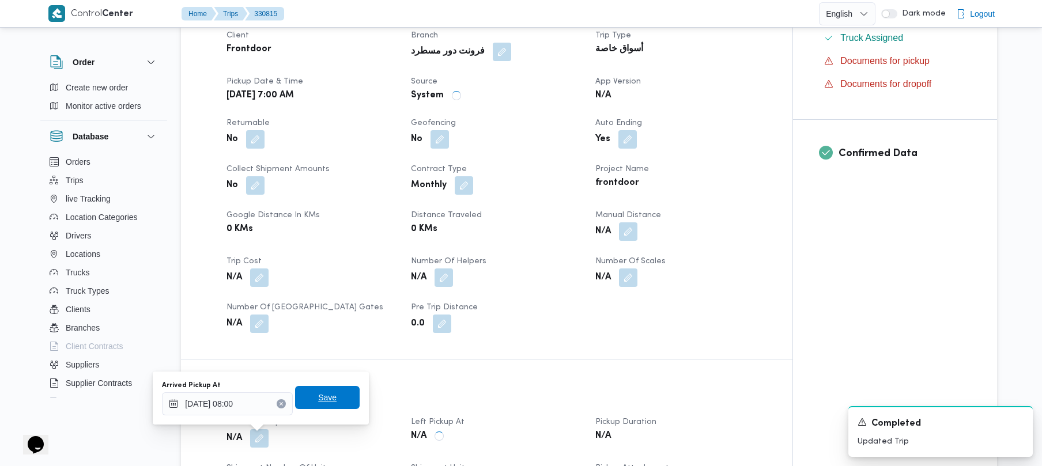
click at [335, 397] on span "Save" at bounding box center [327, 397] width 65 height 23
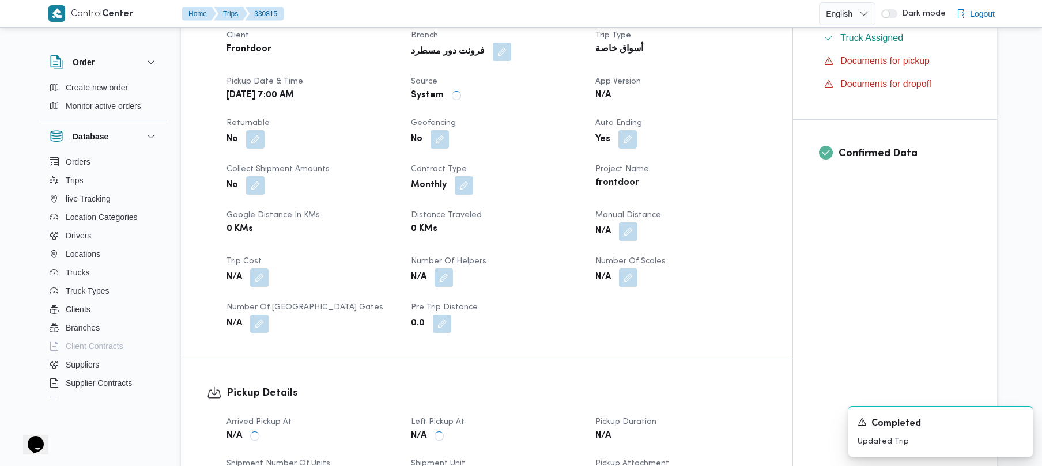
click at [419, 380] on div "Pickup Details Arrived Pickup At N/A Left Pickup At N/A Pickup Duration N/A Shi…" at bounding box center [486, 461] width 611 height 202
